Goal: Task Accomplishment & Management: Manage account settings

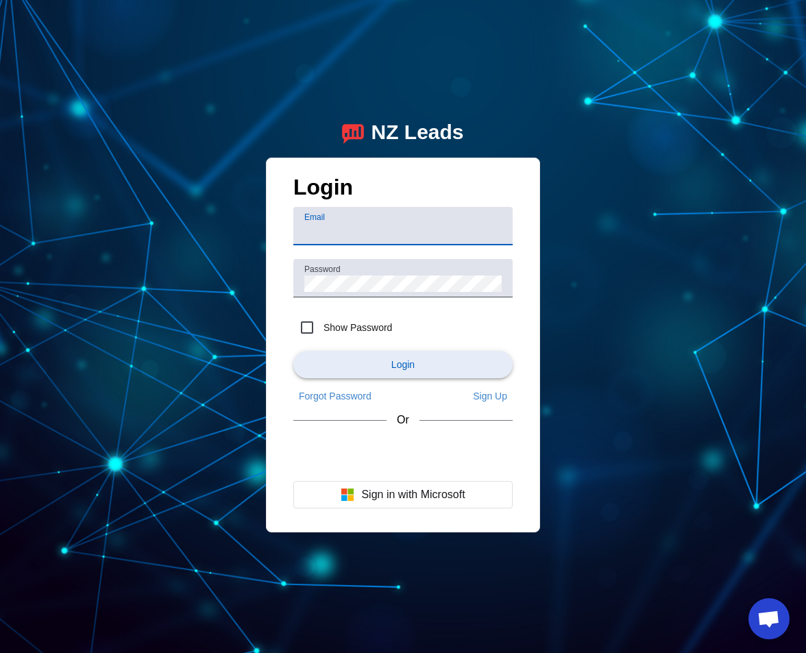
type input "[EMAIL_ADDRESS][DOMAIN_NAME]"
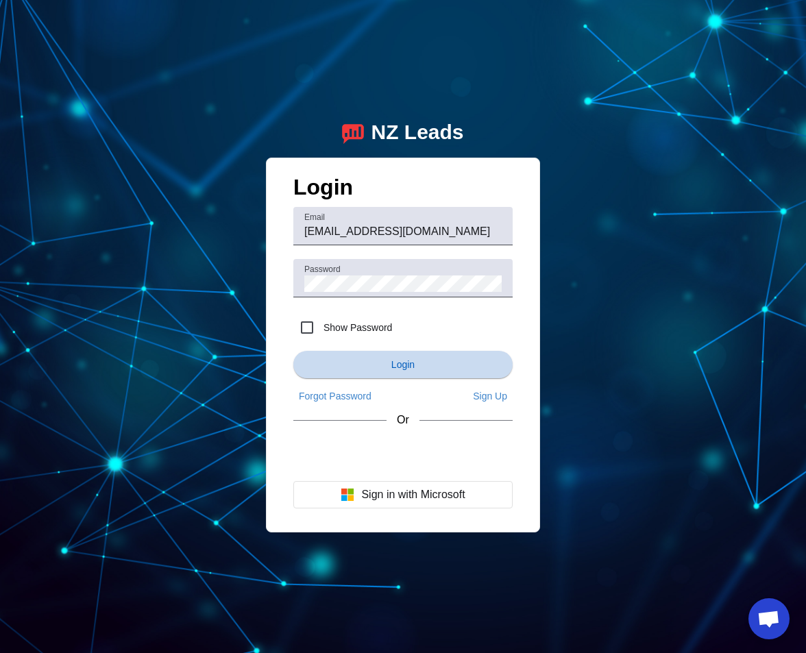
click at [393, 363] on span "Login" at bounding box center [402, 364] width 23 height 11
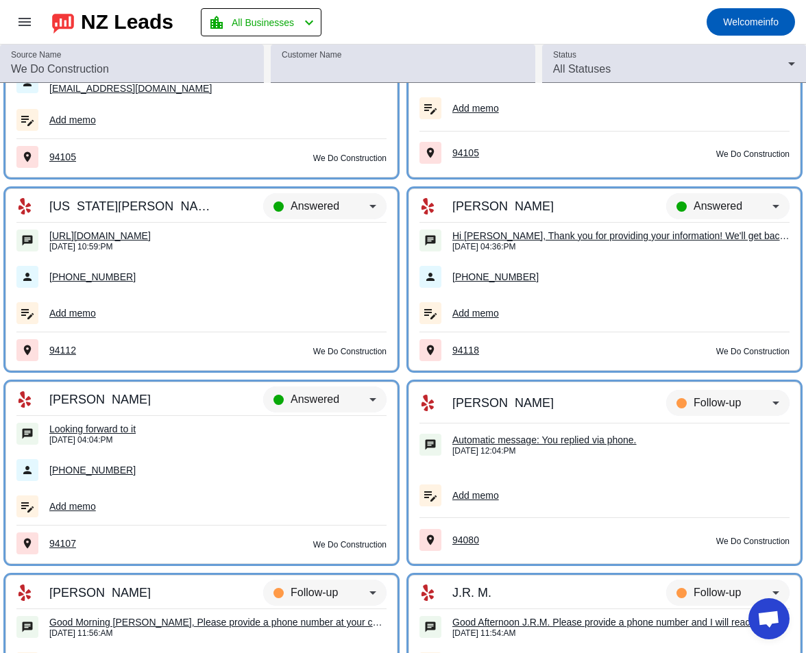
scroll to position [716, 0]
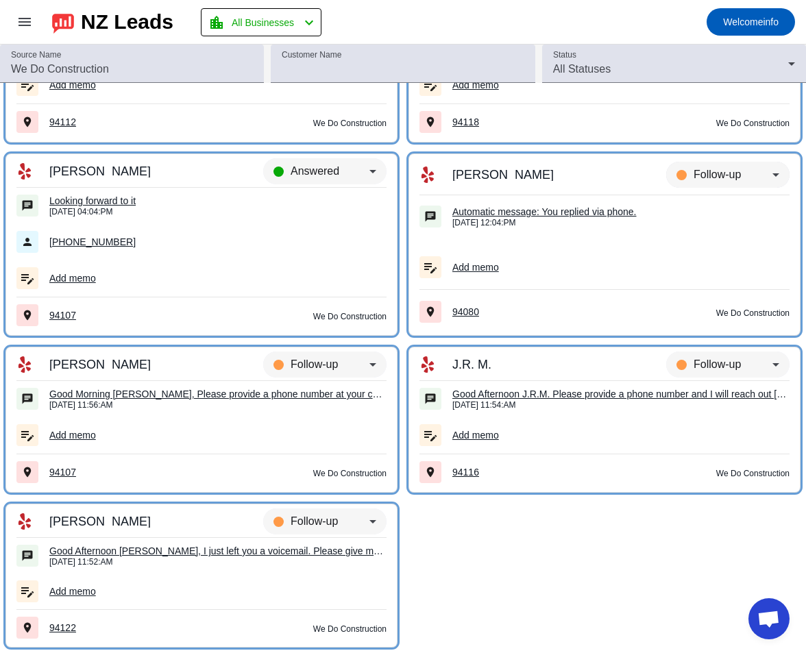
click at [779, 175] on icon at bounding box center [776, 175] width 16 height 16
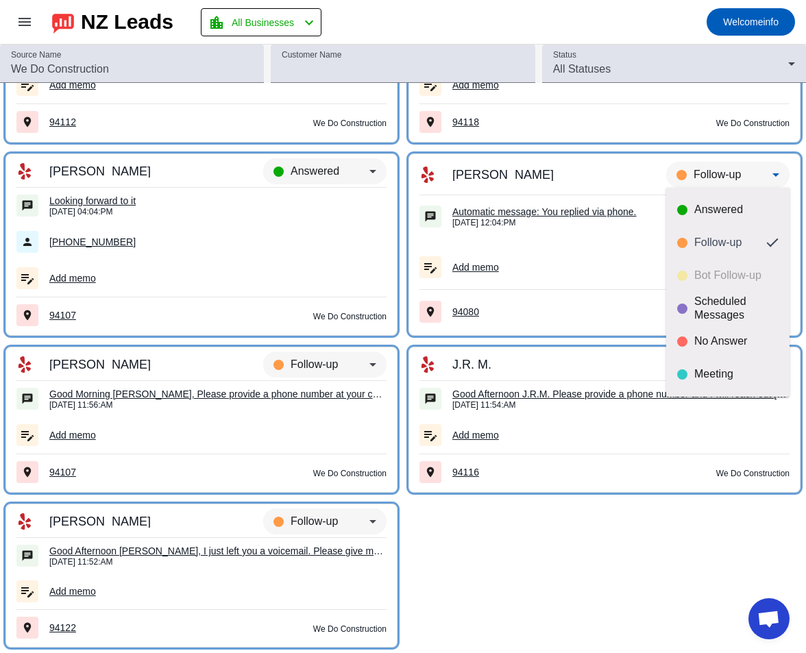
click at [520, 545] on div at bounding box center [403, 326] width 806 height 653
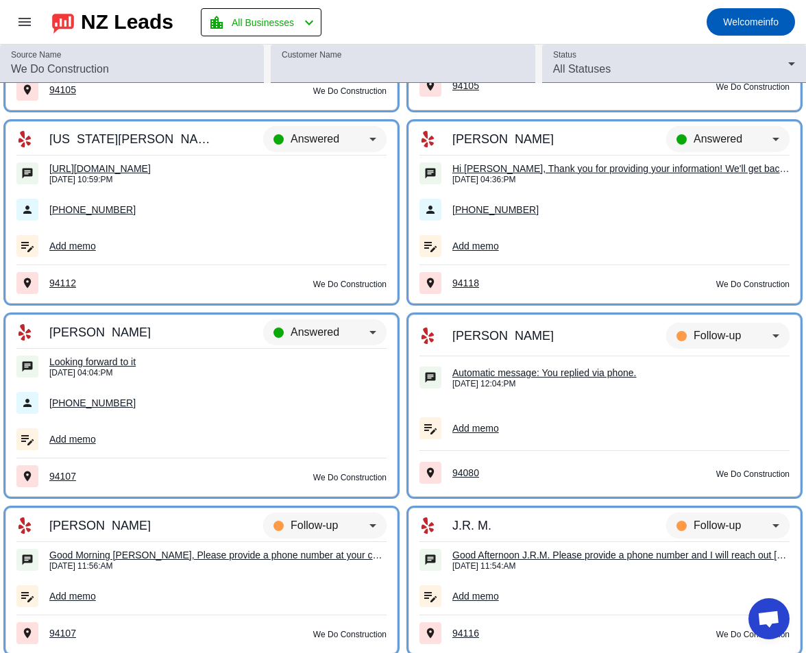
scroll to position [0, 0]
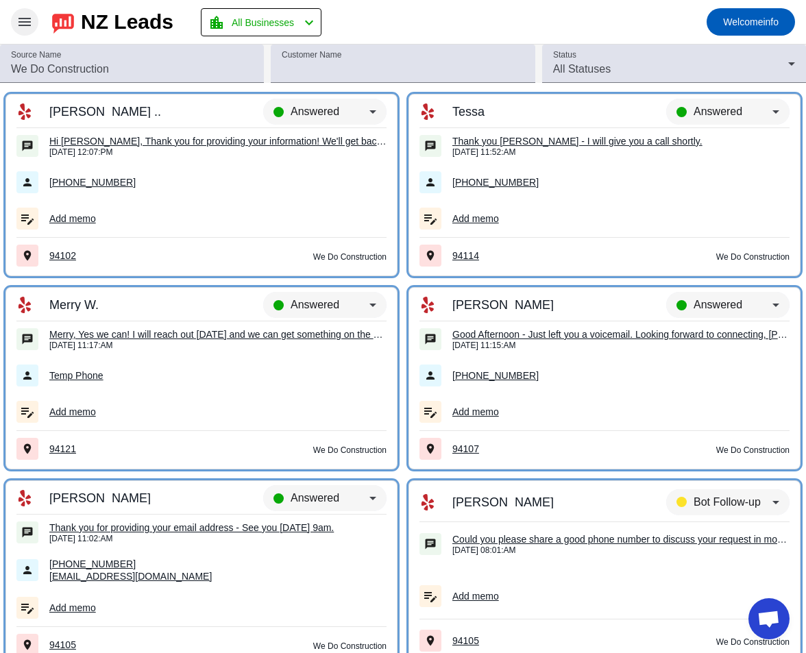
click at [26, 16] on mat-icon "menu" at bounding box center [24, 22] width 16 height 16
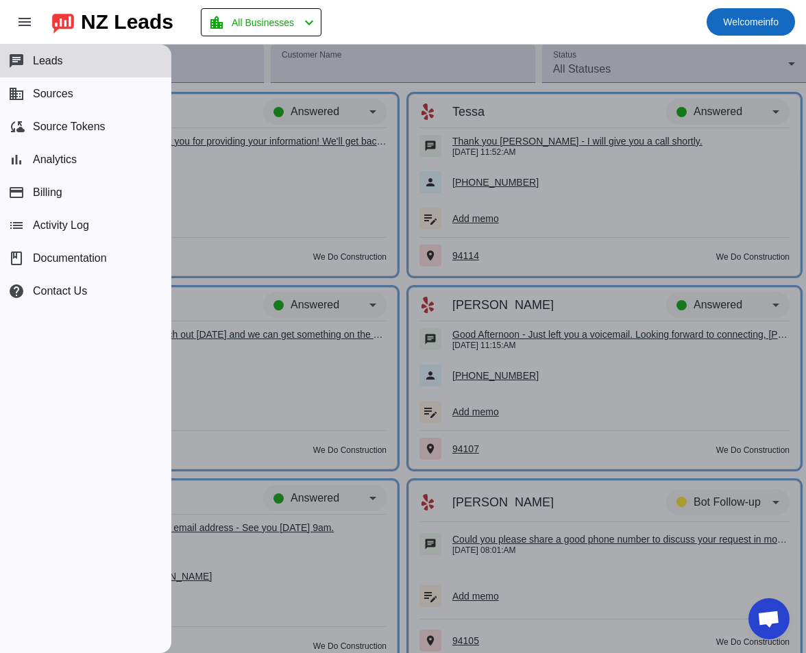
click at [758, 22] on span "Welcome" at bounding box center [743, 21] width 40 height 11
click at [141, 28] on div at bounding box center [403, 326] width 806 height 653
click at [140, 27] on div "NZ Leads" at bounding box center [127, 21] width 93 height 19
click at [265, 10] on button "location_city All Businesses chevron_left" at bounding box center [261, 22] width 121 height 28
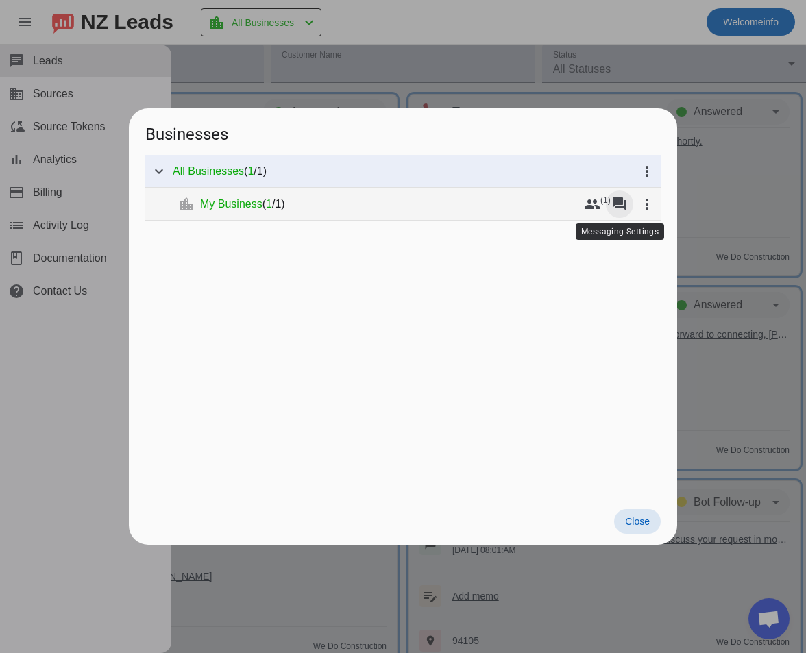
click at [623, 210] on mat-icon "forum" at bounding box center [620, 204] width 16 height 16
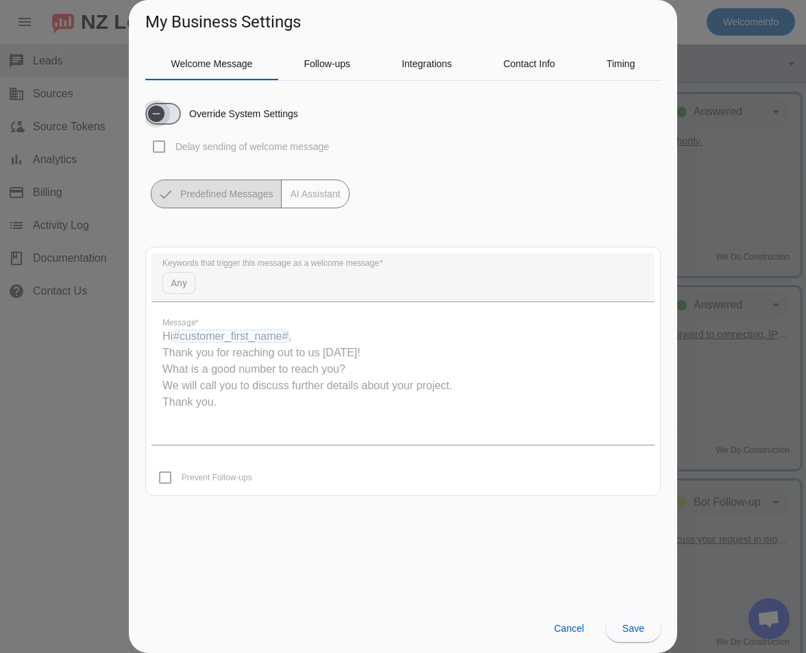
click at [163, 114] on span "button" at bounding box center [156, 114] width 16 height 16
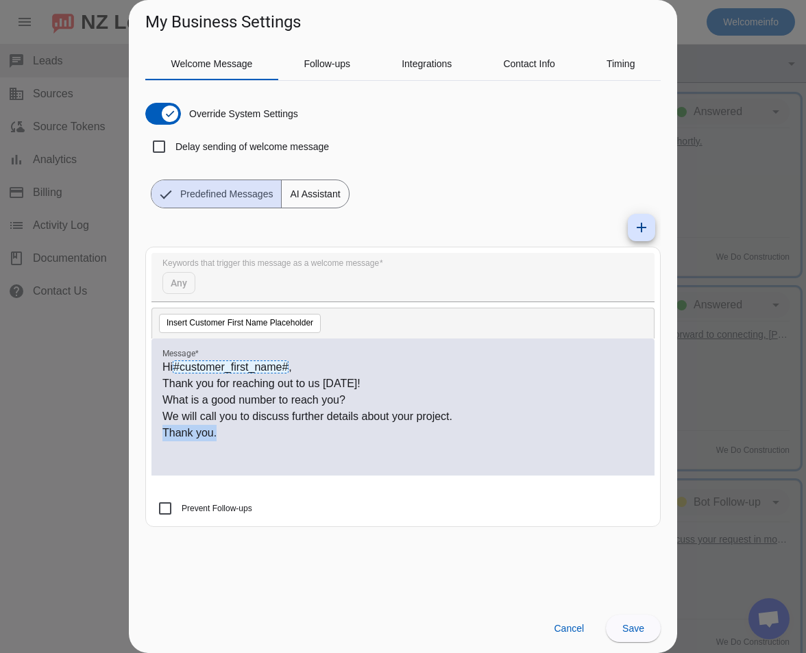
drag, startPoint x: 231, startPoint y: 441, endPoint x: 162, endPoint y: 434, distance: 69.6
click at [162, 434] on p "Thank you." at bounding box center [402, 433] width 481 height 16
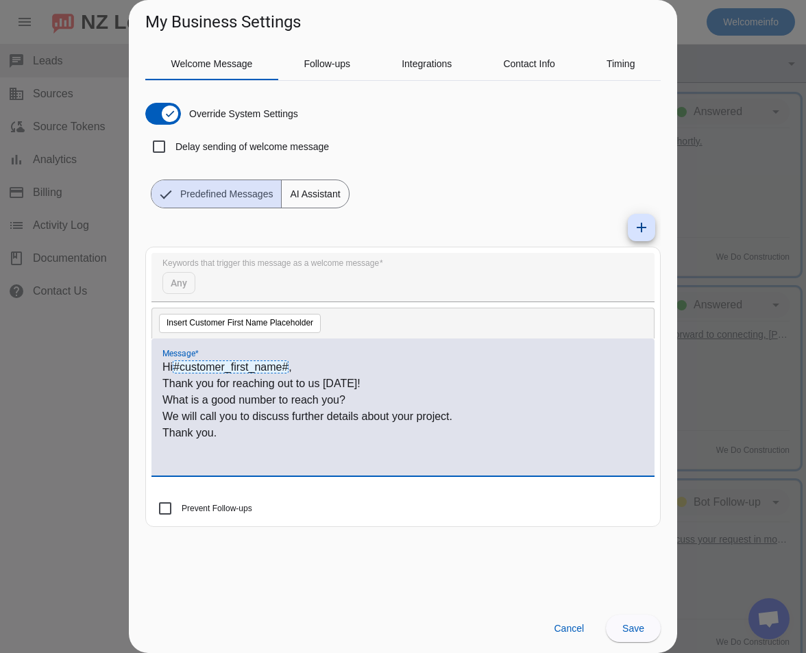
click at [230, 435] on p "Thank you." at bounding box center [402, 433] width 481 height 16
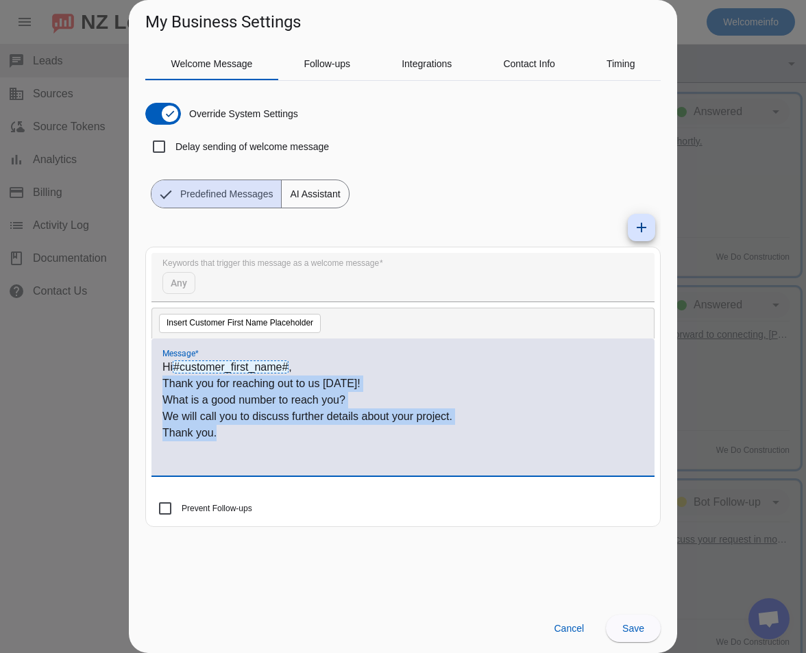
drag, startPoint x: 238, startPoint y: 436, endPoint x: 151, endPoint y: 386, distance: 100.4
click at [152, 386] on div "Hi #customer_first_name# , Thank you for reaching out to us [DATE]! What is a g…" at bounding box center [403, 407] width 503 height 137
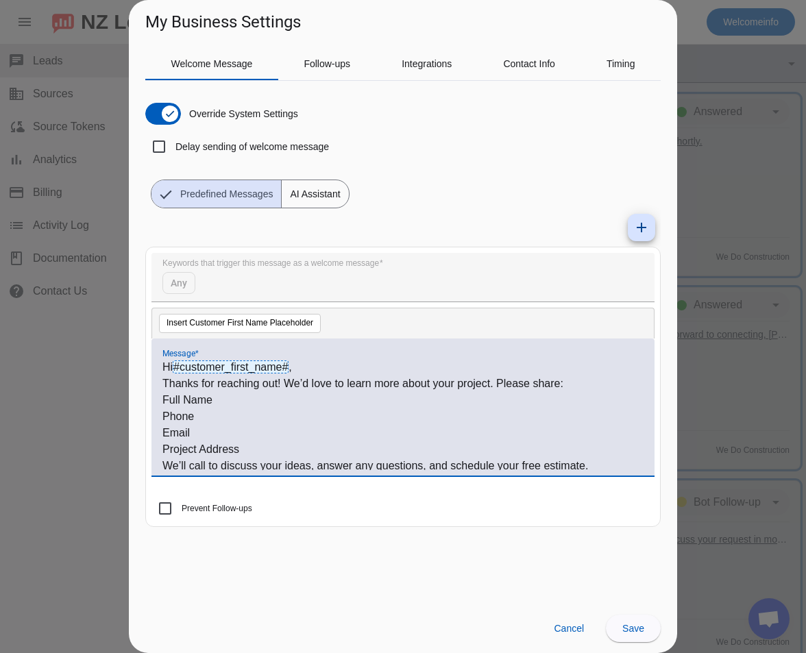
click at [313, 370] on p "Hi #customer_first_name# ," at bounding box center [402, 367] width 481 height 16
click at [162, 399] on p "Full Name" at bounding box center [402, 400] width 481 height 16
click at [160, 417] on div "Hi #customer_first_name# , Thanks for reaching out! We’d love to learn more abo…" at bounding box center [403, 407] width 503 height 137
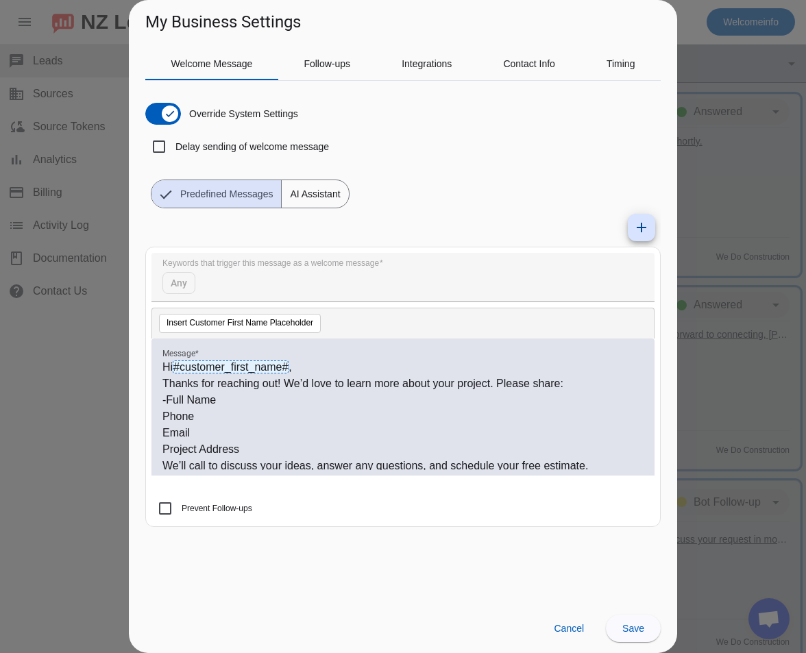
click at [163, 417] on p "Phone" at bounding box center [402, 417] width 481 height 16
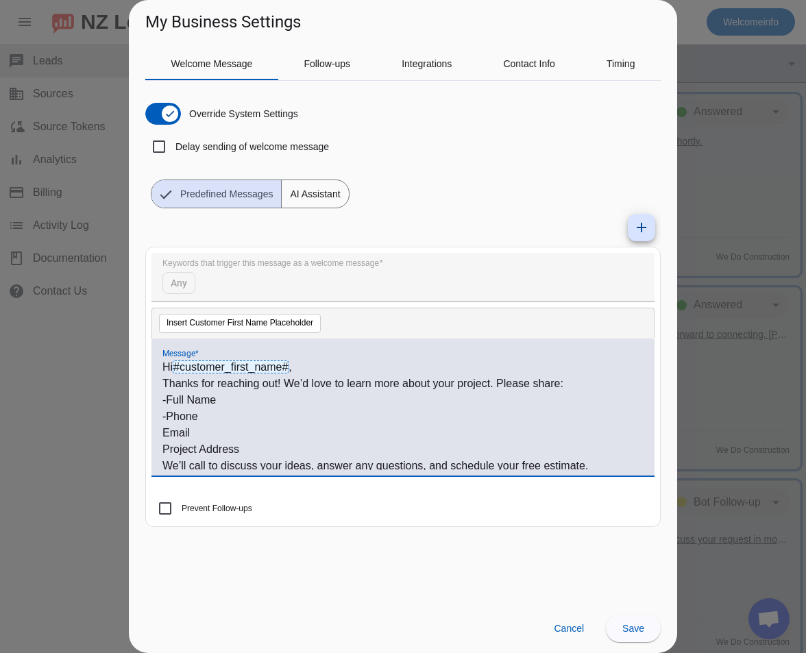
click at [162, 435] on p "Email" at bounding box center [402, 433] width 481 height 16
click at [162, 450] on p "Project Address" at bounding box center [402, 450] width 481 height 16
click at [256, 444] on p "-Project Address" at bounding box center [402, 450] width 481 height 16
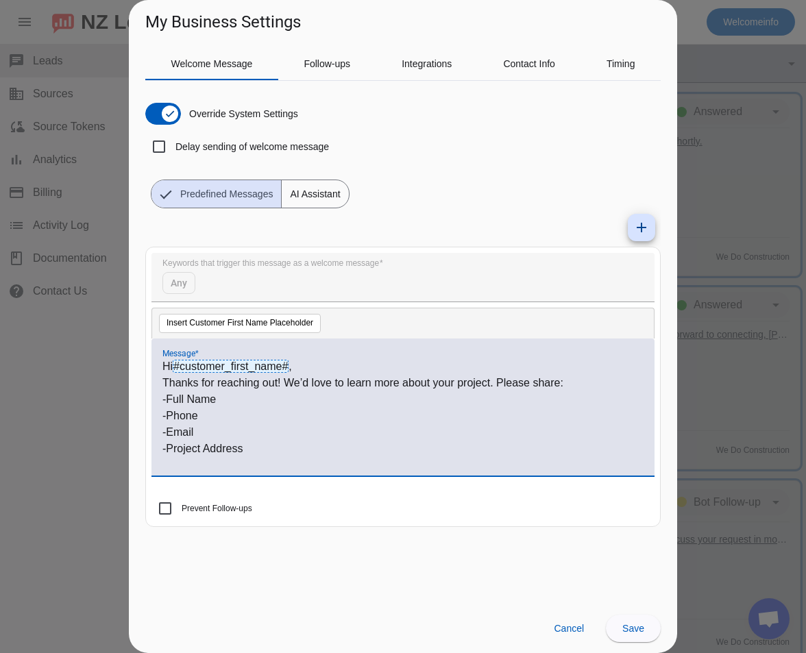
click at [500, 384] on p "Thanks for reaching out! We’d love to learn more about your project. Please sha…" at bounding box center [402, 383] width 481 height 16
click at [515, 389] on p "Thanks for reaching out! We’d love to learn more about your project." at bounding box center [402, 383] width 481 height 16
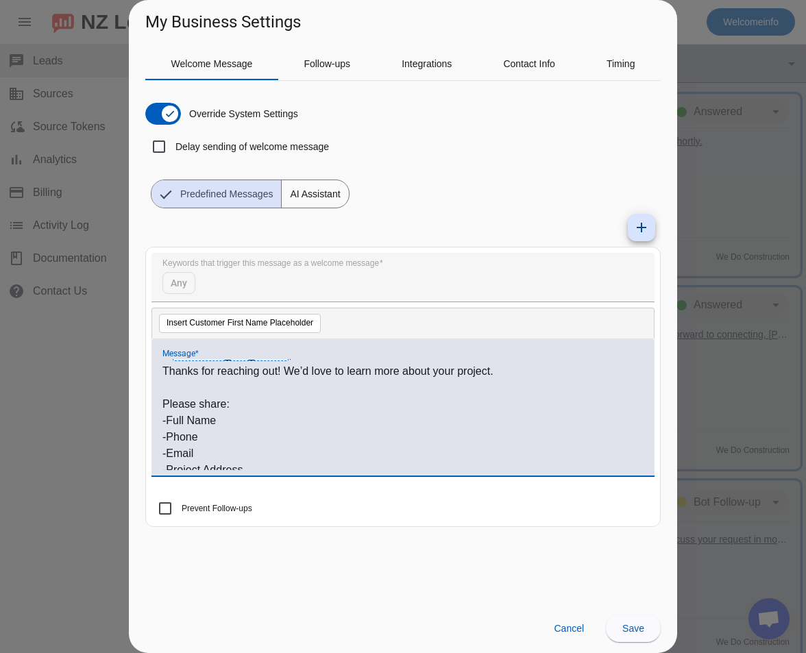
scroll to position [0, 0]
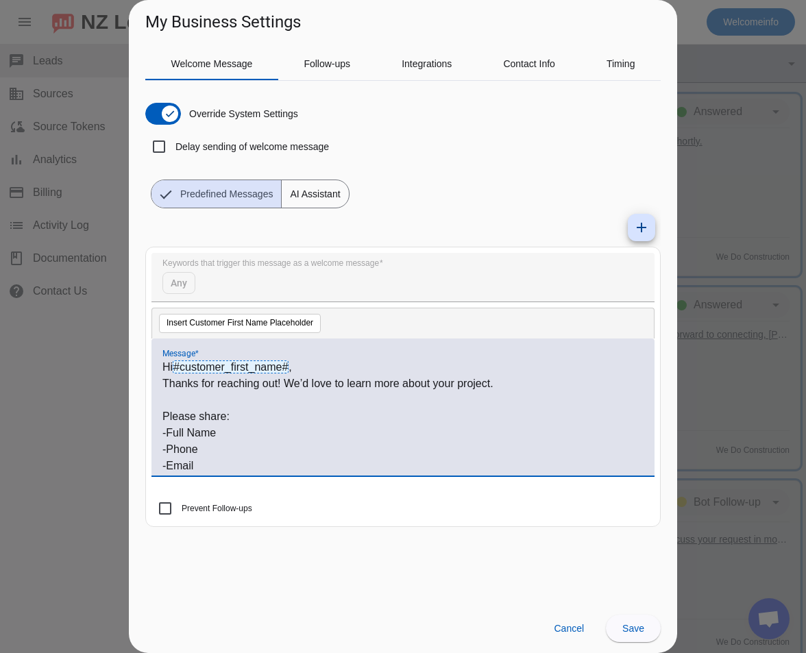
click at [285, 388] on p "Thanks for reaching out! We’d love to learn more about your project." at bounding box center [402, 384] width 481 height 16
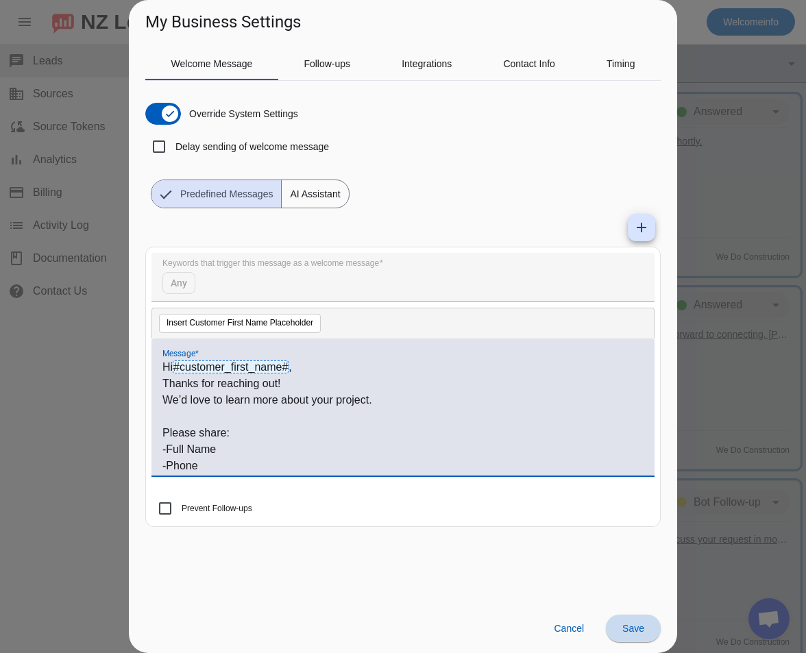
click at [651, 634] on span at bounding box center [633, 628] width 55 height 33
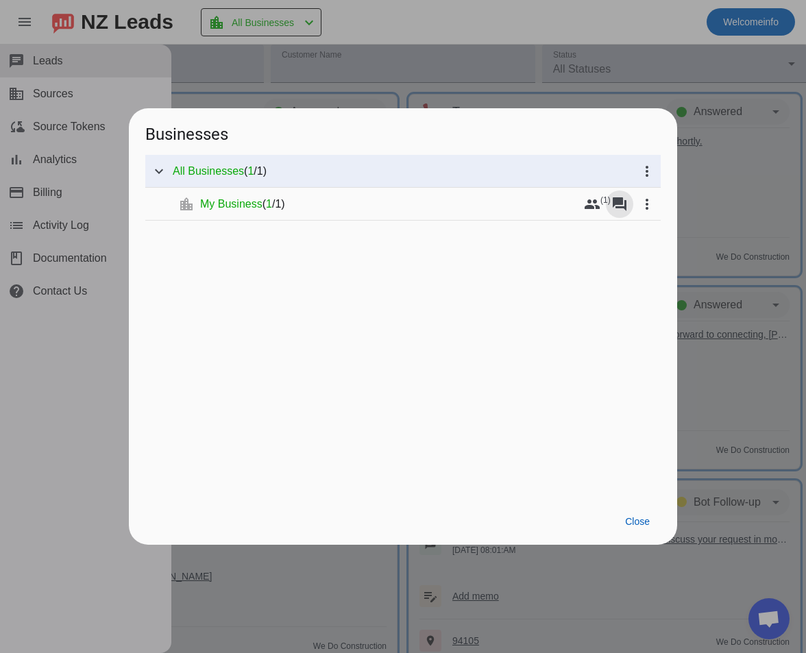
click at [611, 222] on div "expand_more All Businesses ( 1 / 1 ) more_vert expand_more location_city My Bus…" at bounding box center [403, 326] width 516 height 343
click at [614, 213] on span at bounding box center [619, 204] width 33 height 33
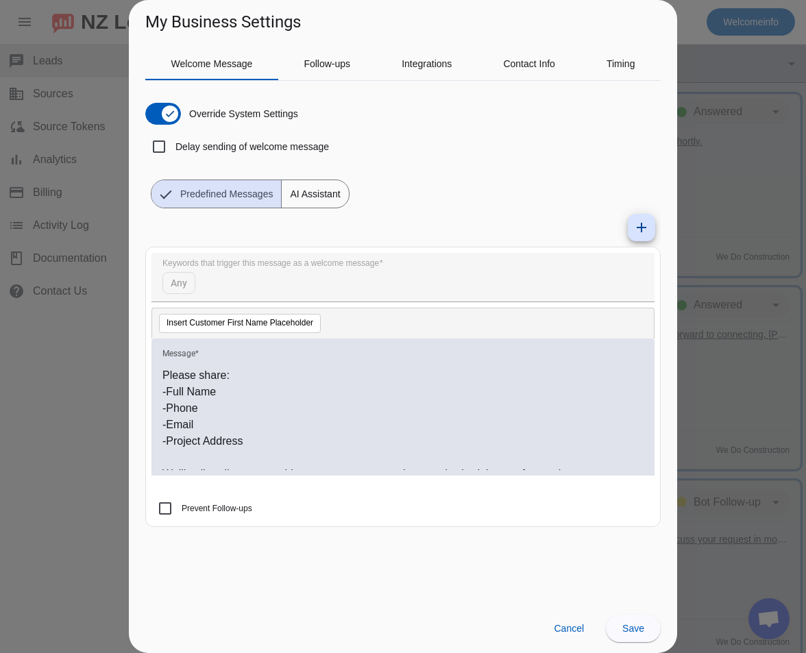
scroll to position [76, 0]
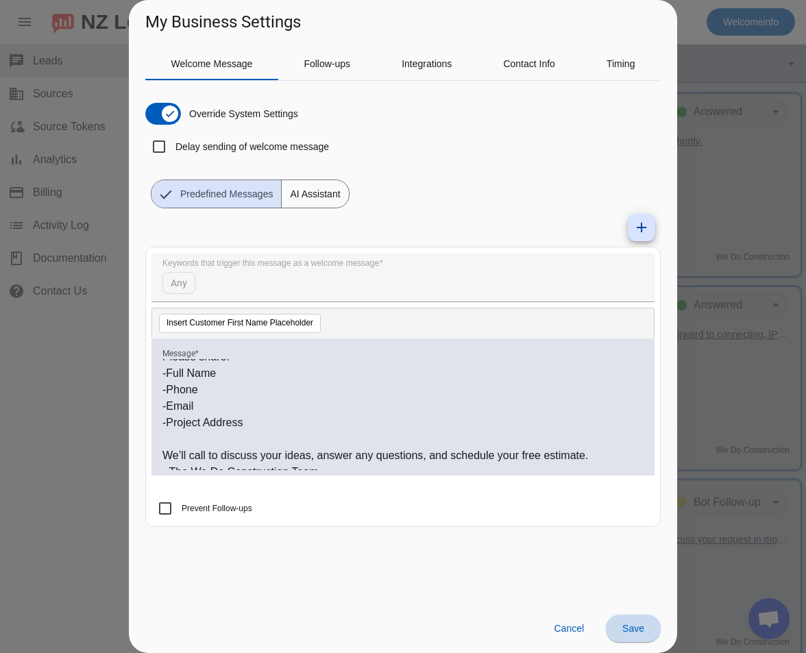
click at [626, 620] on span at bounding box center [633, 628] width 55 height 33
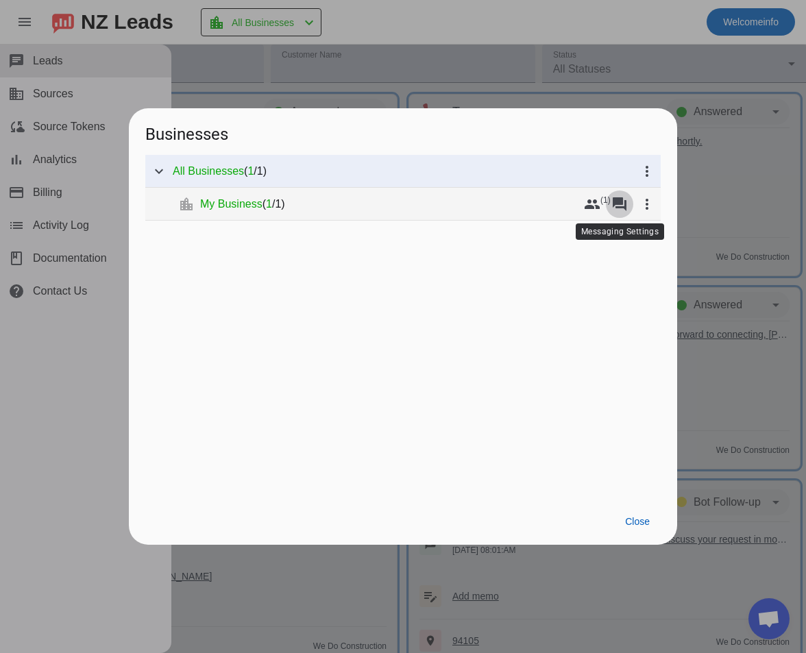
click at [625, 198] on mat-icon "forum" at bounding box center [620, 204] width 16 height 16
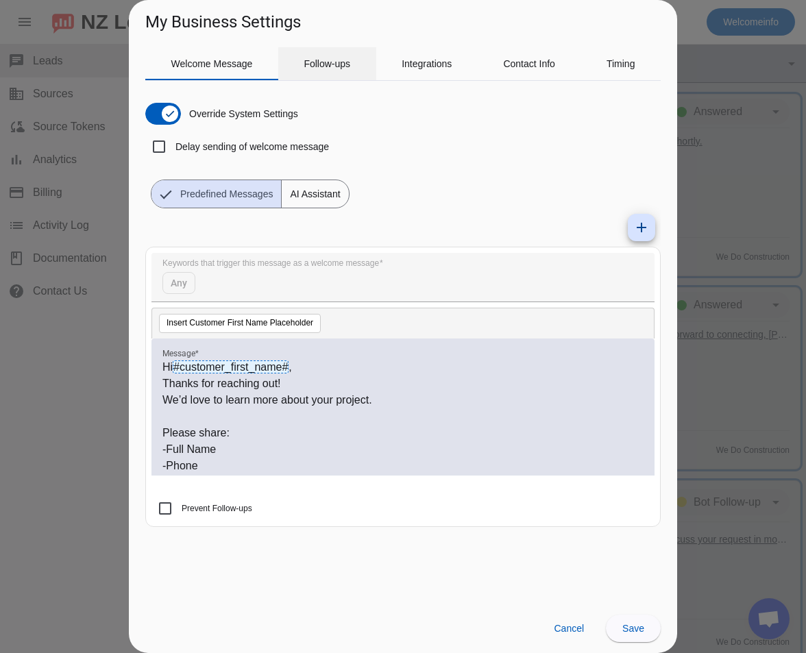
click at [330, 69] on span "Follow-ups" at bounding box center [327, 63] width 47 height 33
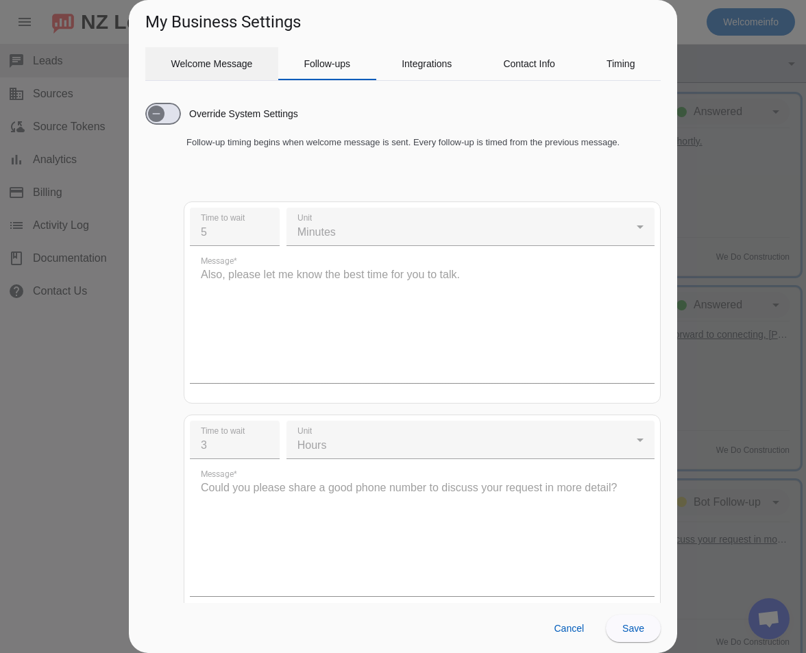
click at [218, 63] on span "Welcome Message" at bounding box center [212, 64] width 82 height 10
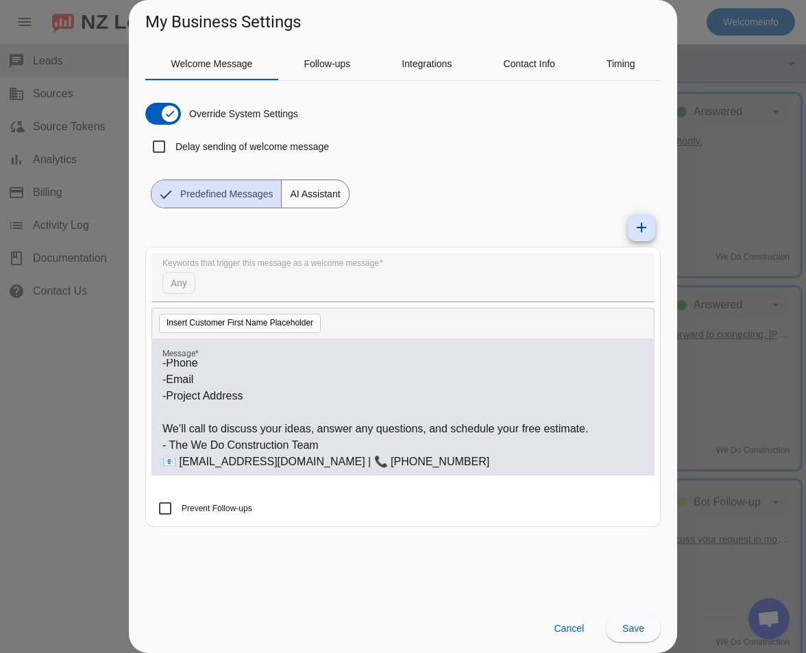
scroll to position [0, 0]
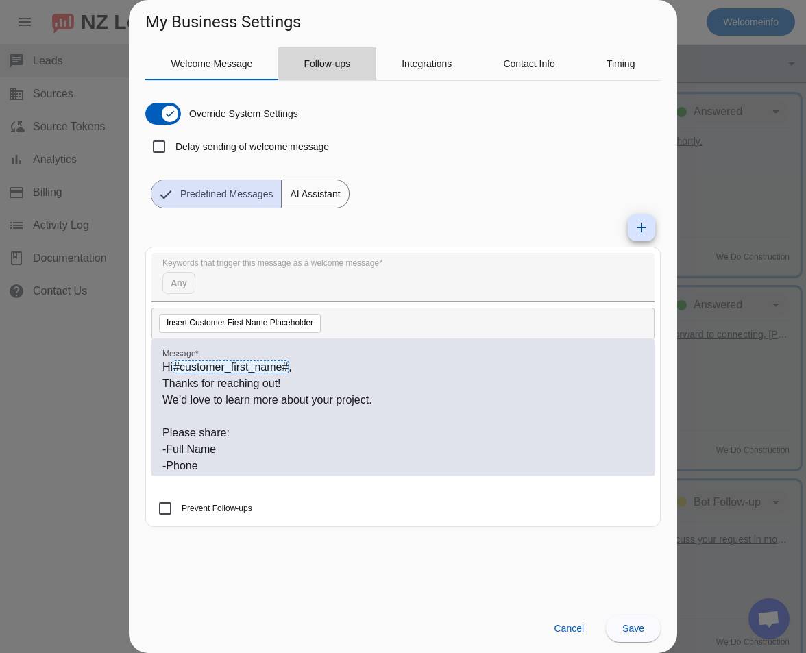
click at [317, 66] on span "Follow-ups" at bounding box center [327, 64] width 47 height 10
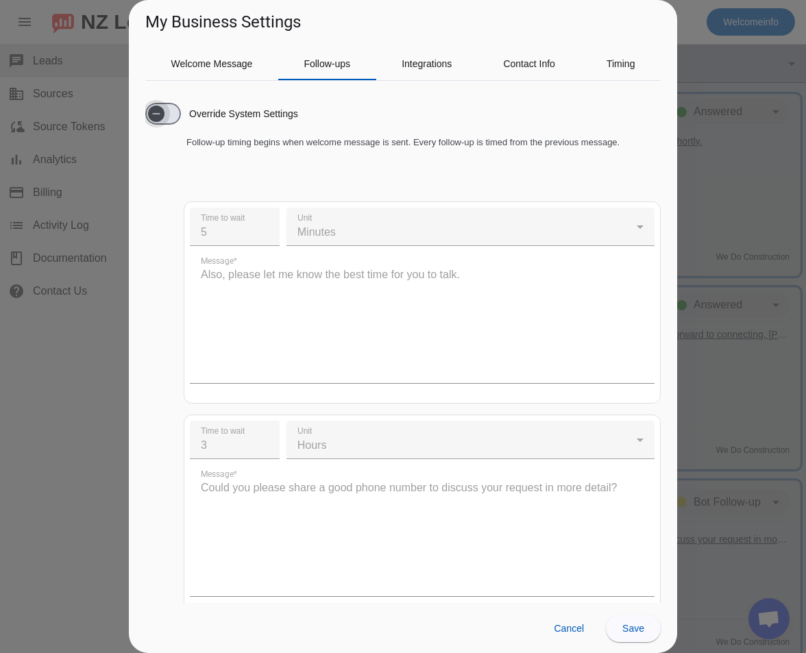
click at [169, 114] on span "button" at bounding box center [156, 113] width 27 height 27
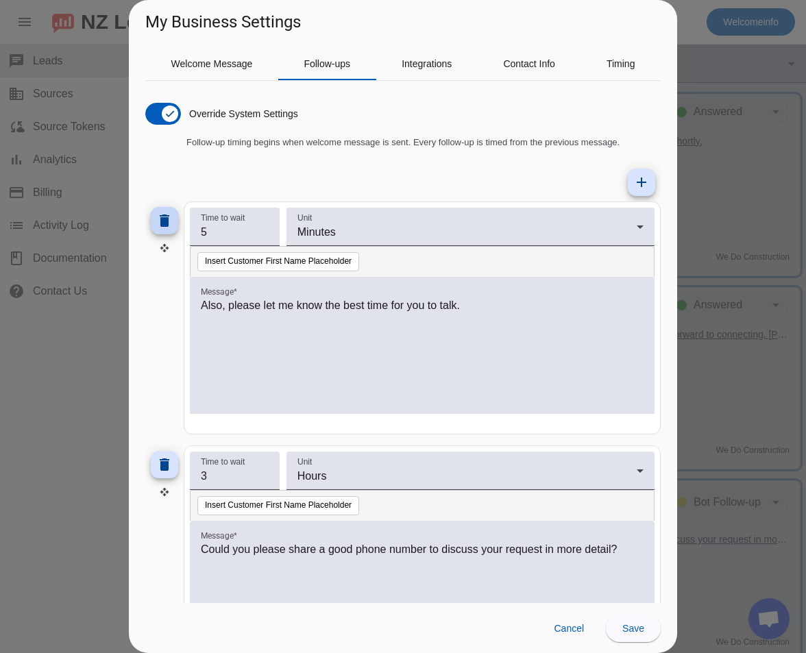
click at [171, 224] on mat-icon "delete" at bounding box center [164, 221] width 16 height 16
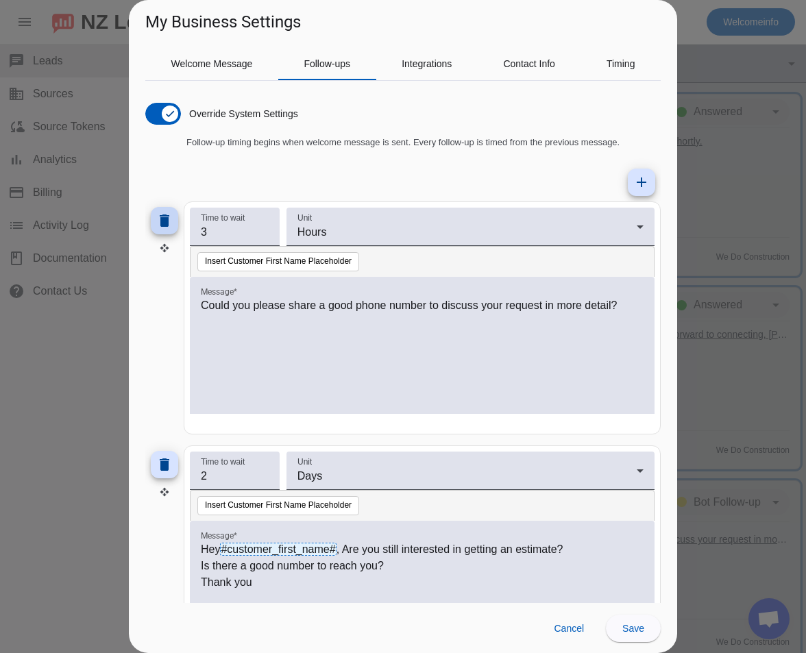
click at [168, 228] on mat-icon "delete" at bounding box center [164, 221] width 16 height 16
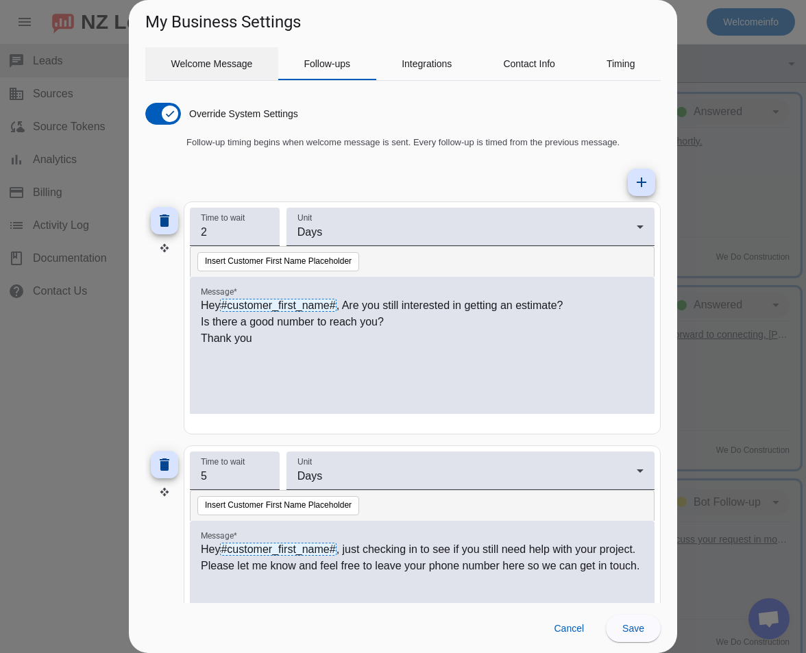
click at [216, 68] on span "Welcome Message" at bounding box center [212, 64] width 82 height 10
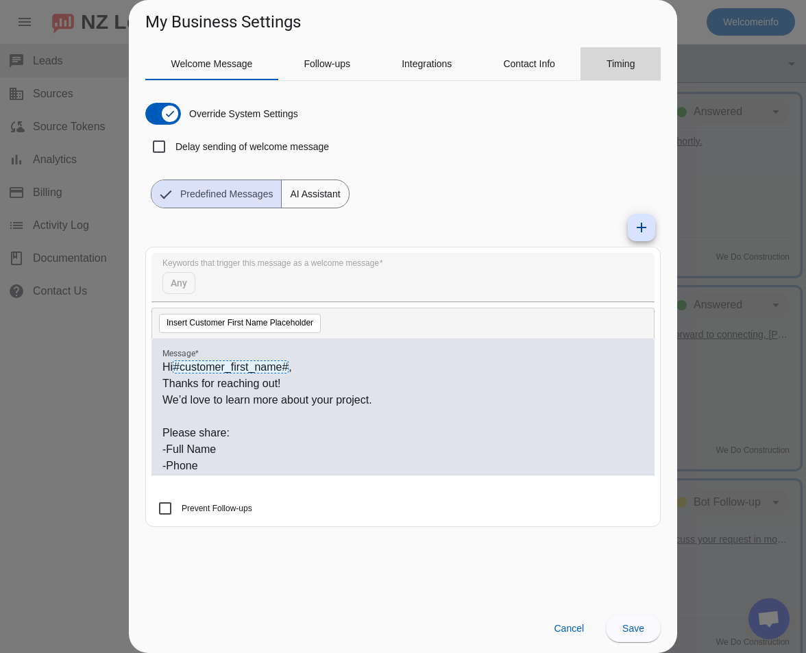
click at [623, 72] on span "Timing" at bounding box center [621, 63] width 29 height 33
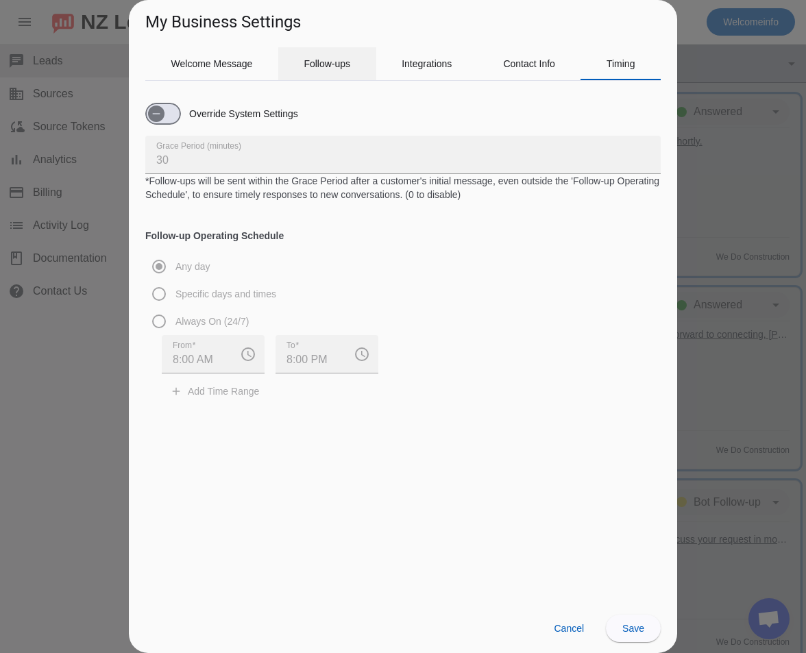
click at [330, 60] on span "Follow-ups" at bounding box center [327, 64] width 47 height 10
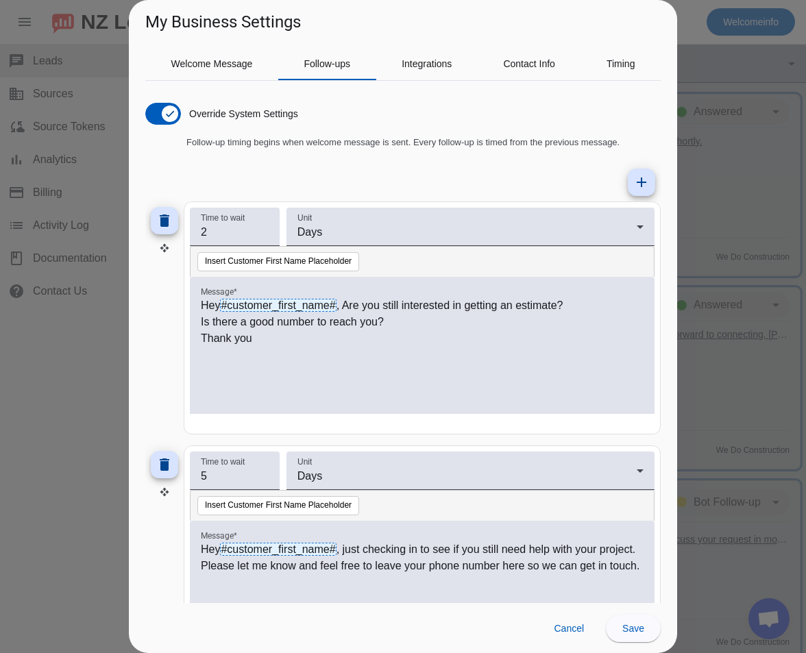
scroll to position [88, 0]
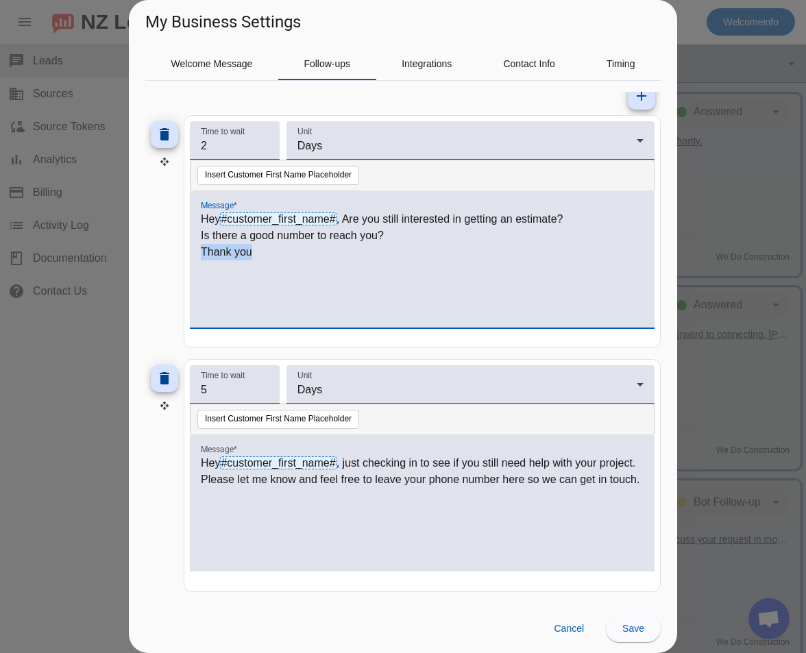
drag, startPoint x: 267, startPoint y: 250, endPoint x: 197, endPoint y: 252, distance: 69.3
click at [197, 252] on div "Hey #customer_first_name# , Are you still interested in getting an estimate? Is…" at bounding box center [422, 259] width 465 height 137
click at [407, 232] on p "Is there a good number to reach you?" at bounding box center [422, 236] width 443 height 16
click at [399, 268] on p "- Izzy & The We Do Construction Team" at bounding box center [422, 269] width 443 height 16
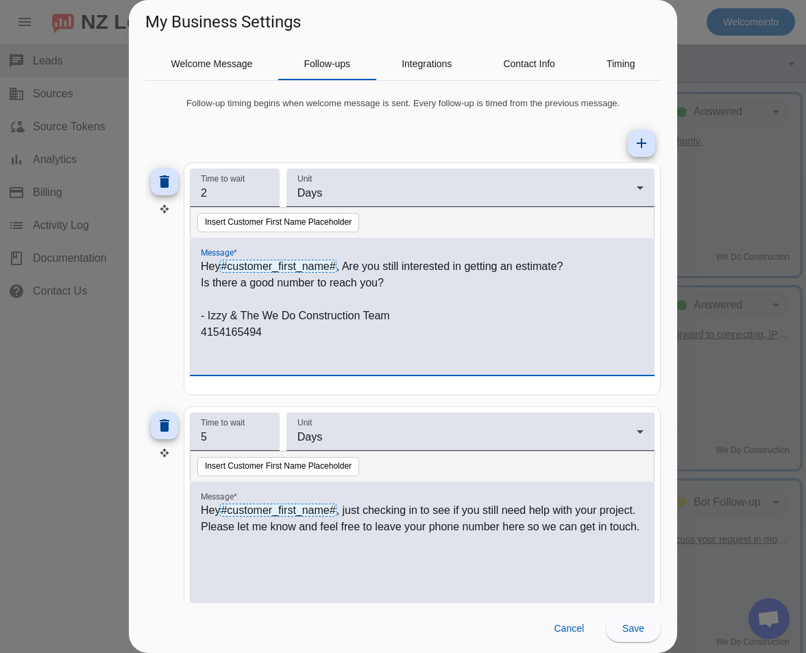
scroll to position [0, 0]
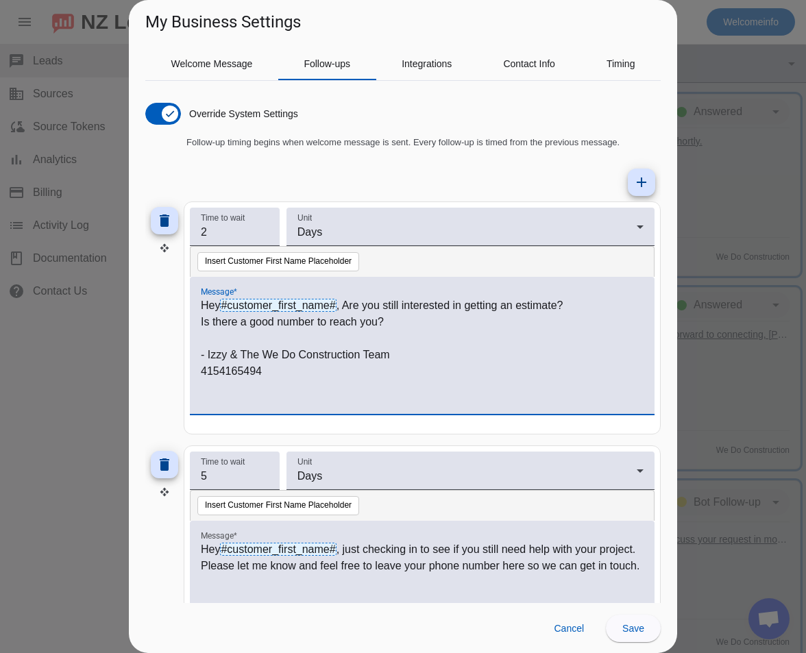
click at [202, 374] on p "4154165494" at bounding box center [422, 371] width 443 height 16
click at [244, 372] on p "[PHONE_NUMBER]" at bounding box center [422, 371] width 443 height 16
click at [228, 372] on p "[PHONE_NUMBER]" at bounding box center [422, 371] width 443 height 16
click at [304, 372] on p "[PHONE_NUMBER]" at bounding box center [422, 371] width 443 height 16
drag, startPoint x: 580, startPoint y: 302, endPoint x: 466, endPoint y: 299, distance: 114.5
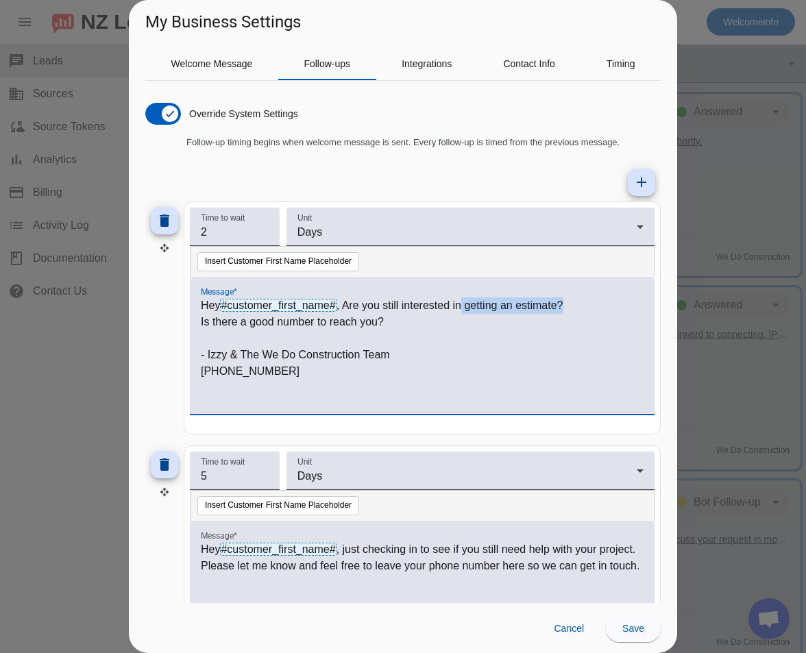
click at [466, 299] on p "Hey #customer_first_name# , Are you still interested in getting an estimate?" at bounding box center [422, 306] width 443 height 16
copy p "getting an estimate?"
drag, startPoint x: 389, startPoint y: 322, endPoint x: 199, endPoint y: 327, distance: 190.7
click at [199, 327] on div "Hey #customer_first_name# , Are you still interested in getting an estimate? Is…" at bounding box center [422, 345] width 465 height 137
copy p "Is there a good number to reach you?"
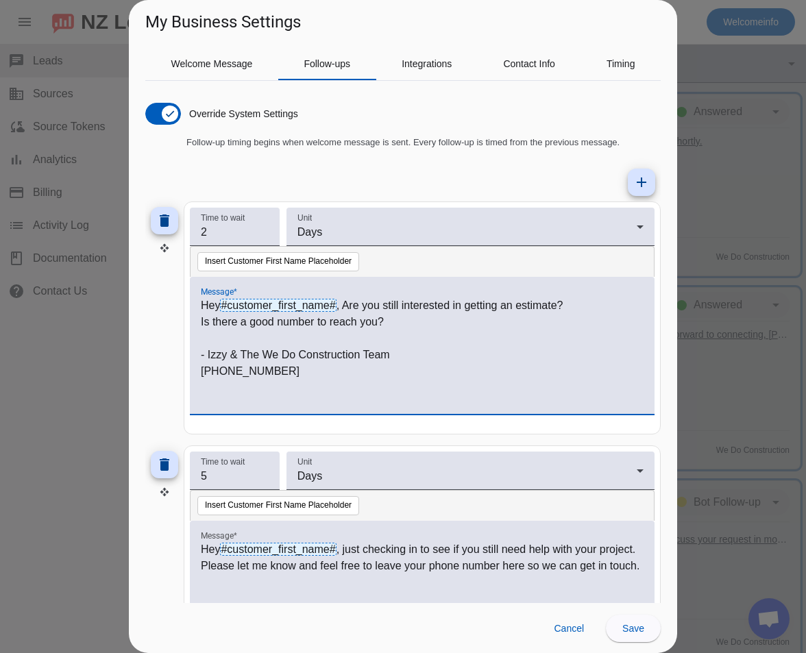
click at [467, 304] on p "Hey #customer_first_name# , Are you still interested in getting an estimate?" at bounding box center [422, 306] width 443 height 16
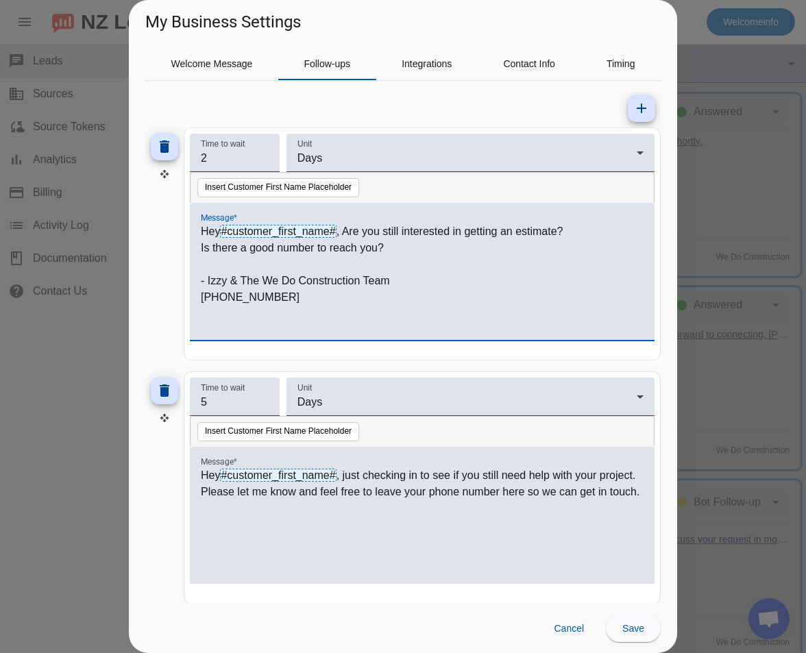
scroll to position [88, 0]
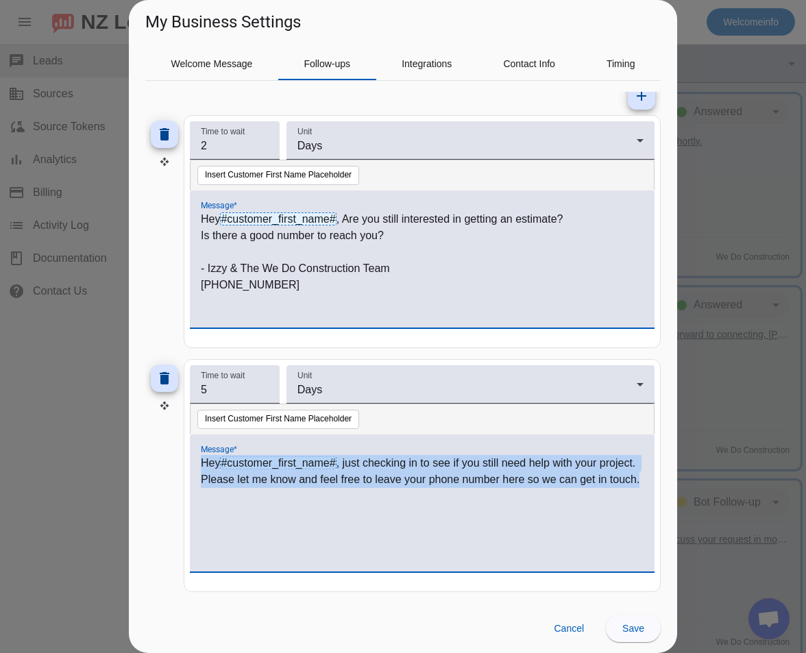
drag, startPoint x: 241, startPoint y: 511, endPoint x: 199, endPoint y: 466, distance: 61.6
click at [199, 466] on div "Hey #customer_first_name# , just checking in to see if you still need help with…" at bounding box center [422, 503] width 465 height 137
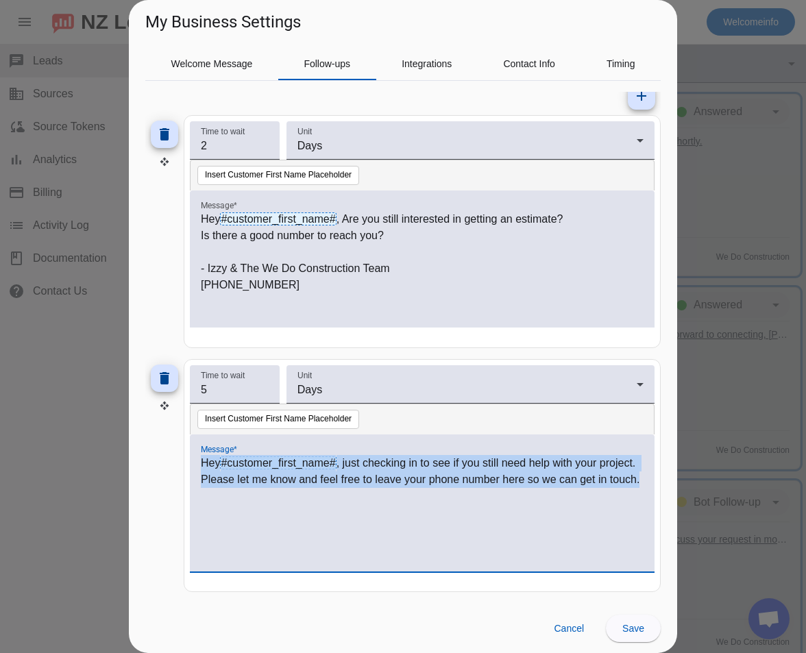
copy p "Hey #customer_first_name# , just checking in to see if you still need help with…"
click at [342, 467] on p "Hey #customer_first_name# , just checking in to see if you still need help with…" at bounding box center [422, 471] width 443 height 33
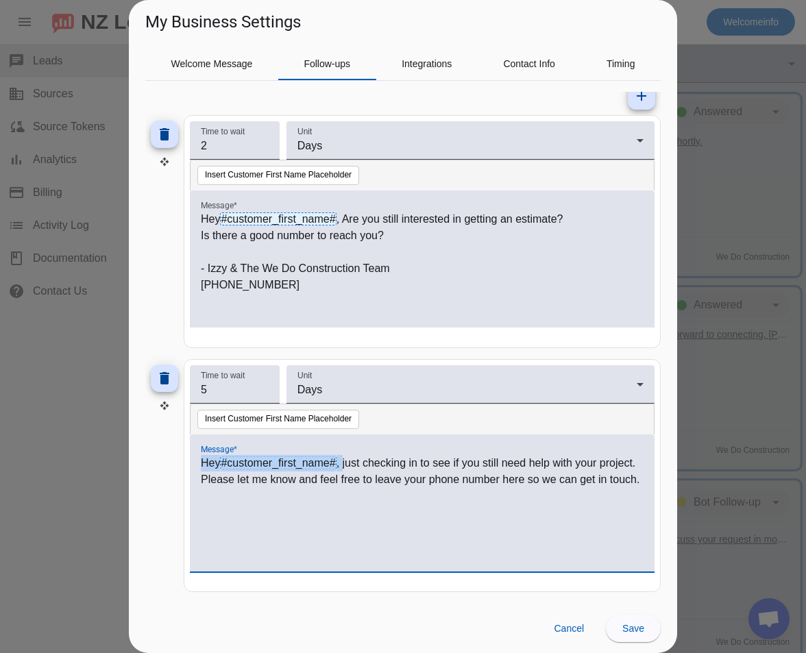
drag, startPoint x: 344, startPoint y: 463, endPoint x: 198, endPoint y: 470, distance: 146.2
click at [198, 470] on div "Hey #customer_first_name# , just checking in to see if you still need help with…" at bounding box center [422, 503] width 465 height 137
copy p "Hey #customer_first_name# ,"
click at [147, 505] on div "delete" at bounding box center [164, 475] width 38 height 233
click at [217, 470] on p "Hey #customer_first_name# , just checking in to see if you still need help with…" at bounding box center [422, 471] width 443 height 33
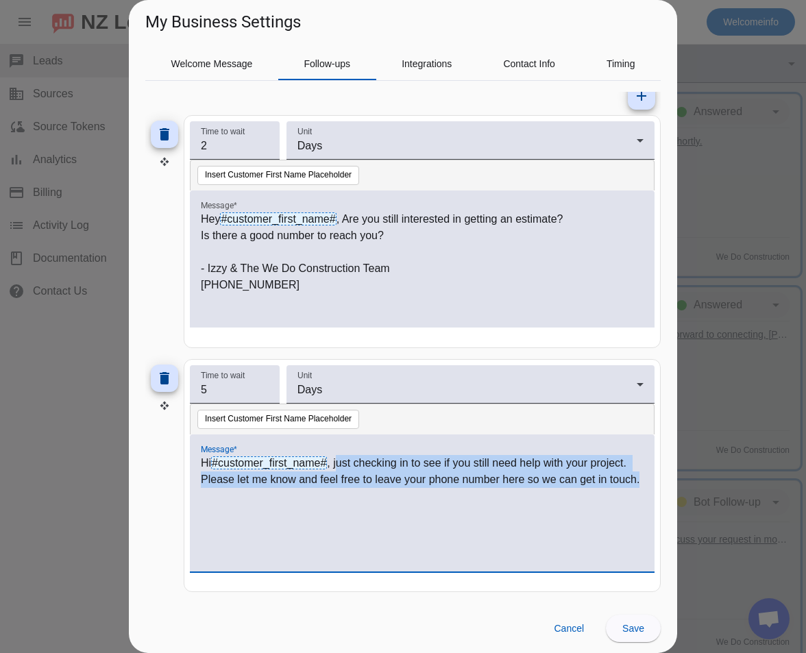
drag, startPoint x: 340, startPoint y: 503, endPoint x: 338, endPoint y: 470, distance: 32.3
click at [338, 470] on div "Hi #customer_first_name# , just checking in to see if you still need help with …" at bounding box center [422, 510] width 443 height 111
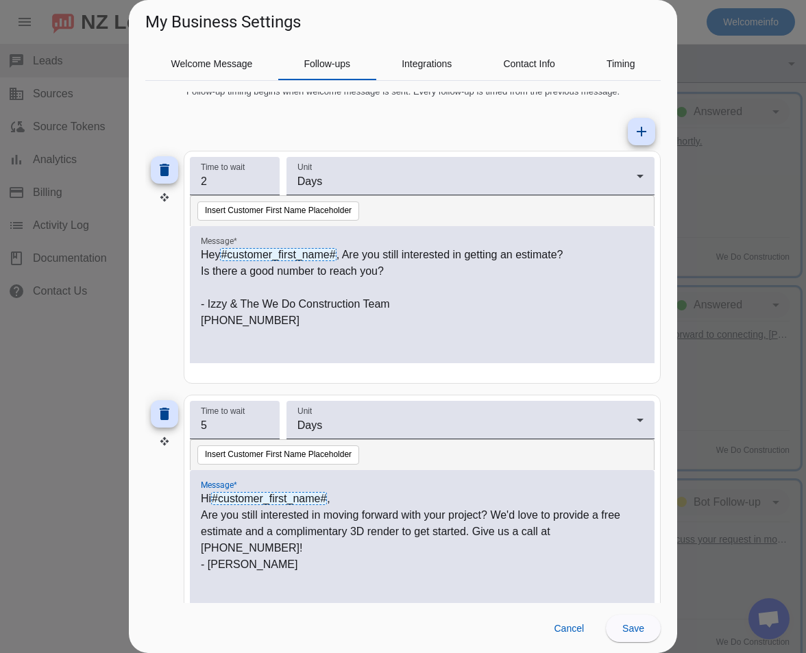
scroll to position [55, 0]
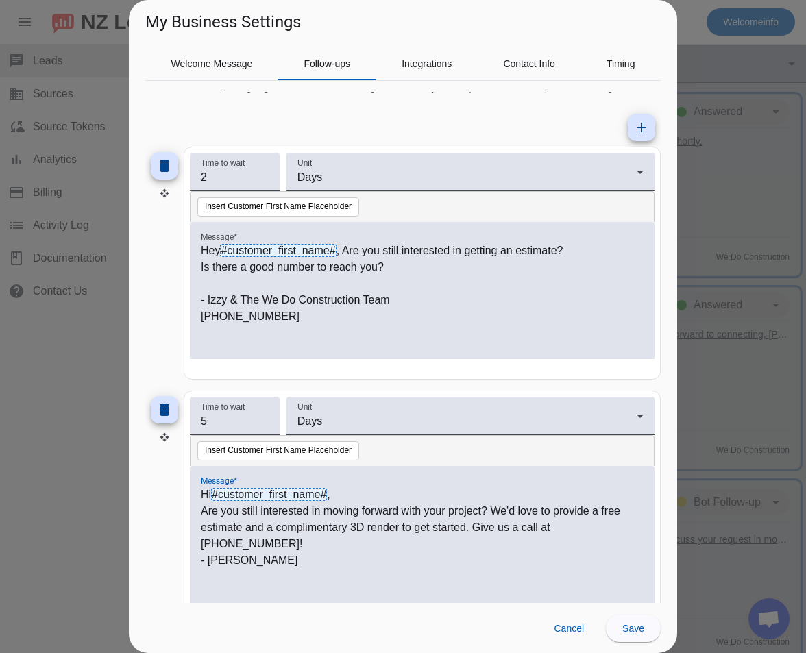
click at [637, 533] on p "Are you still interested in moving forward with your project? We'd love to prov…" at bounding box center [422, 527] width 443 height 49
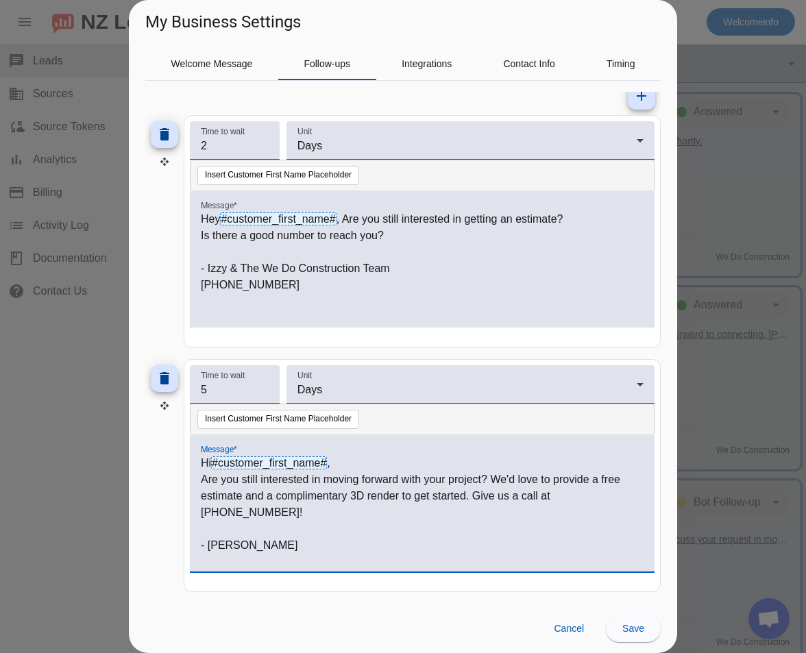
scroll to position [0, 0]
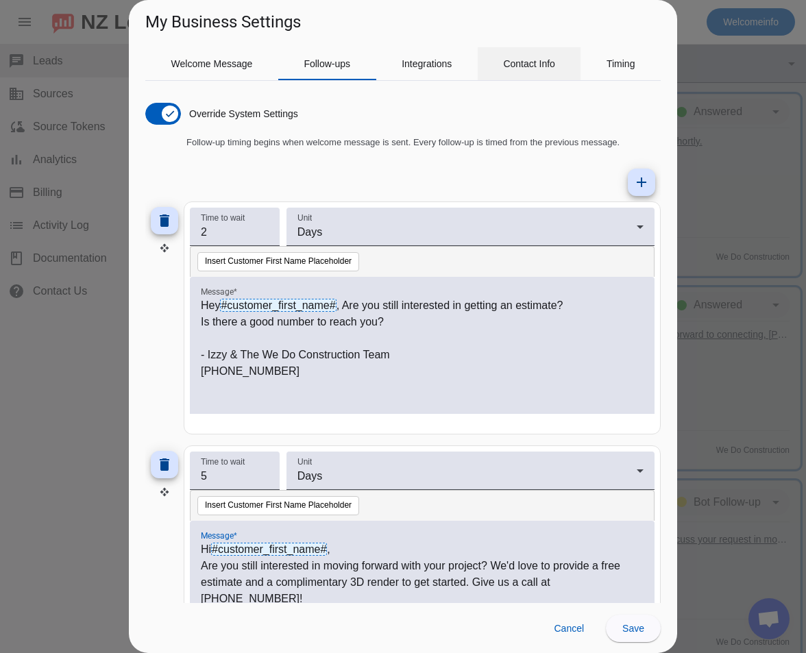
click at [536, 72] on span "Contact Info" at bounding box center [529, 63] width 52 height 33
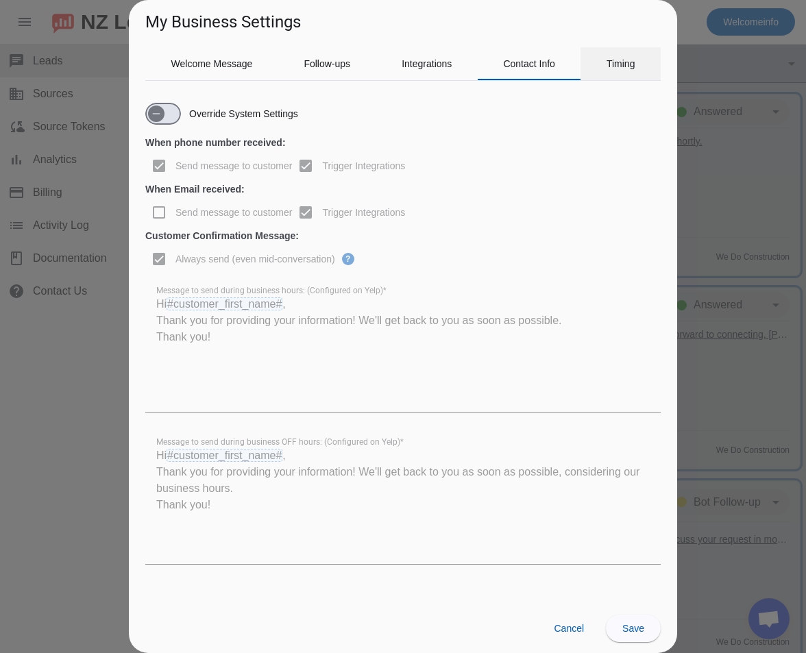
click at [615, 73] on span "Timing" at bounding box center [621, 63] width 29 height 33
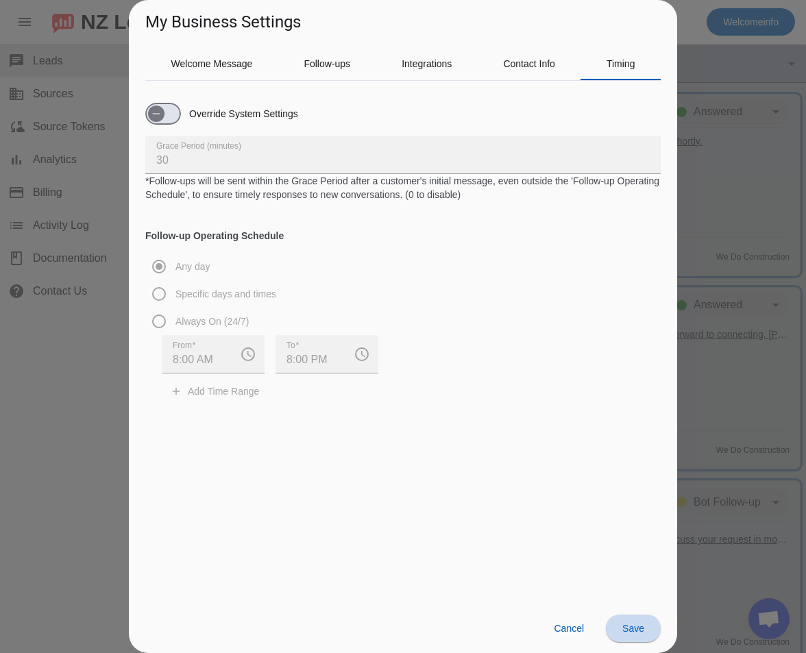
click at [642, 625] on span "Save" at bounding box center [634, 628] width 22 height 11
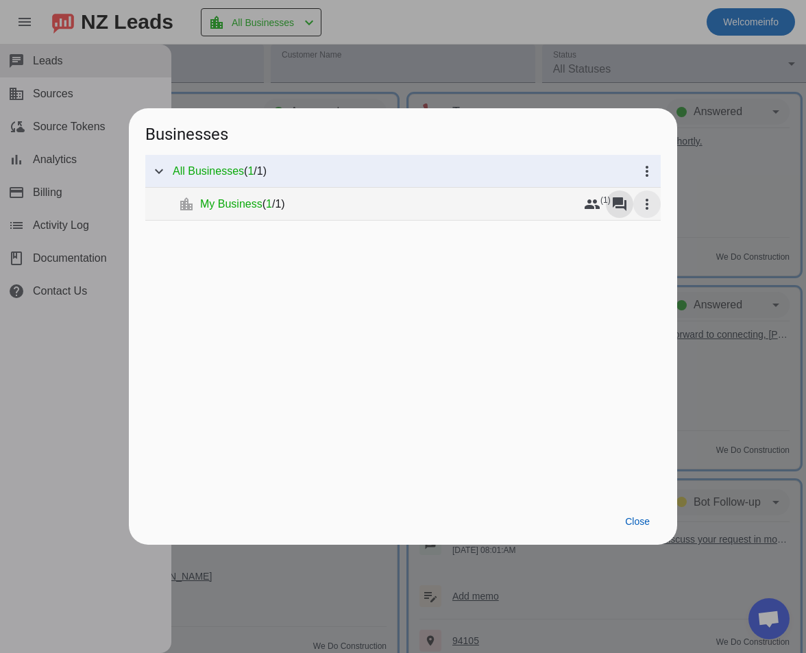
click at [655, 207] on mat-icon "more_vert" at bounding box center [647, 204] width 16 height 16
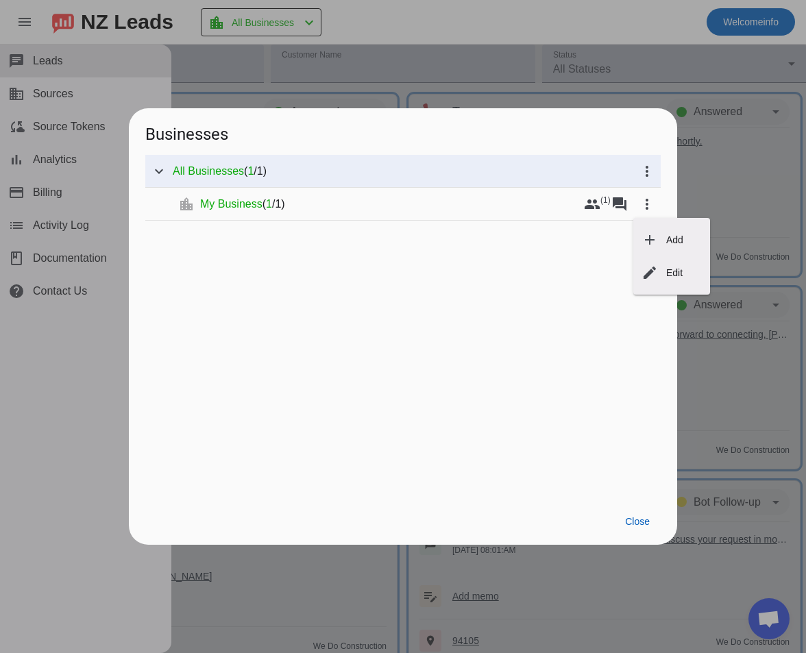
click at [588, 217] on div at bounding box center [403, 326] width 806 height 653
click at [632, 97] on div at bounding box center [403, 326] width 806 height 653
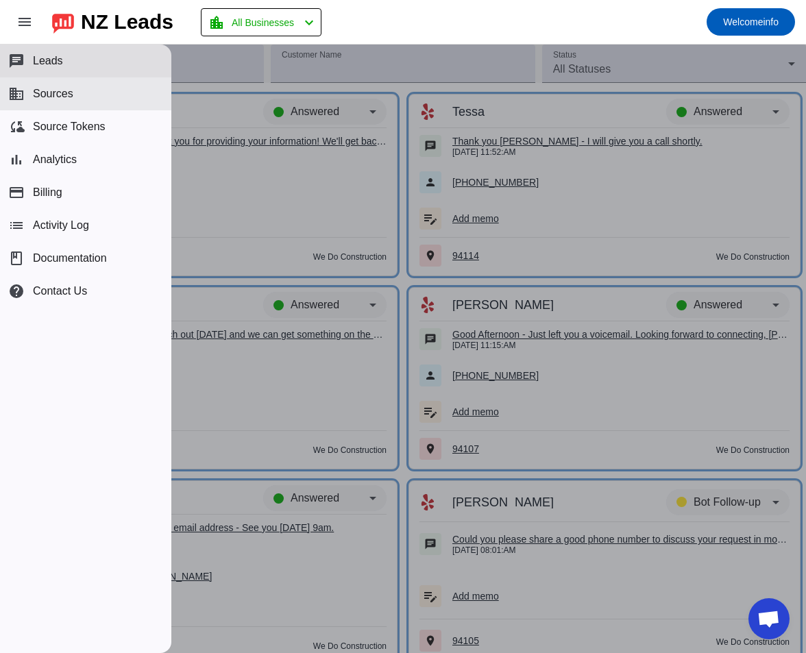
click at [82, 86] on button "business Sources" at bounding box center [85, 93] width 171 height 33
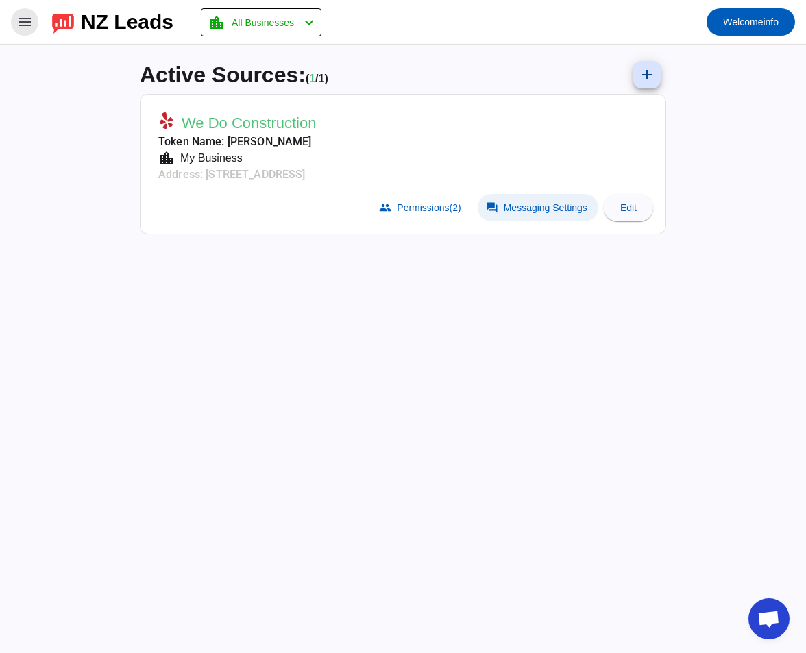
click at [564, 209] on span "Messaging Settings" at bounding box center [546, 207] width 84 height 11
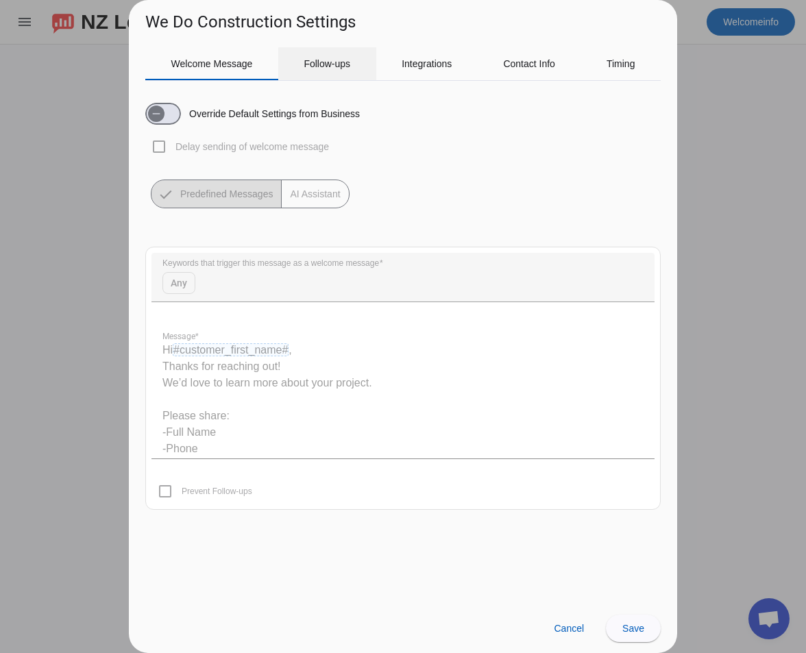
click at [322, 65] on span "Follow-ups" at bounding box center [327, 64] width 47 height 10
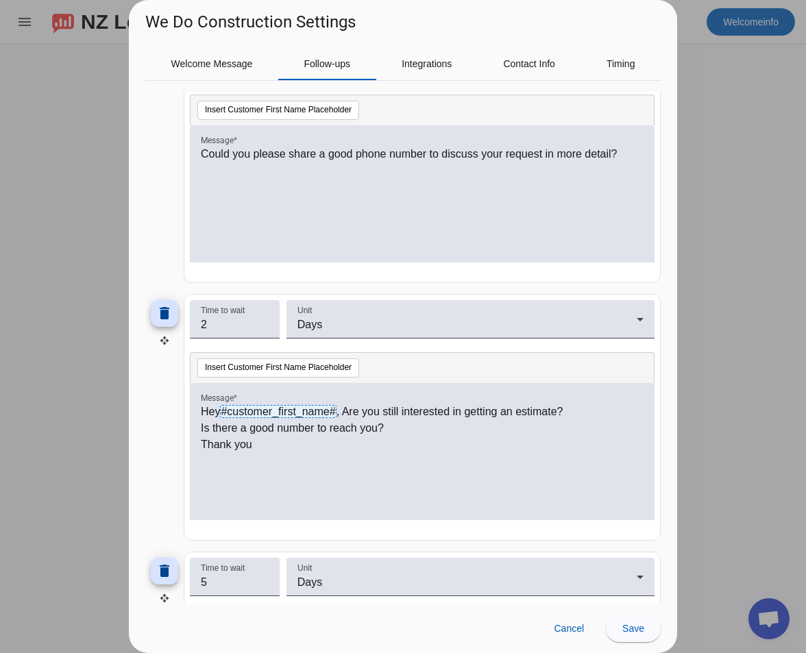
scroll to position [167, 0]
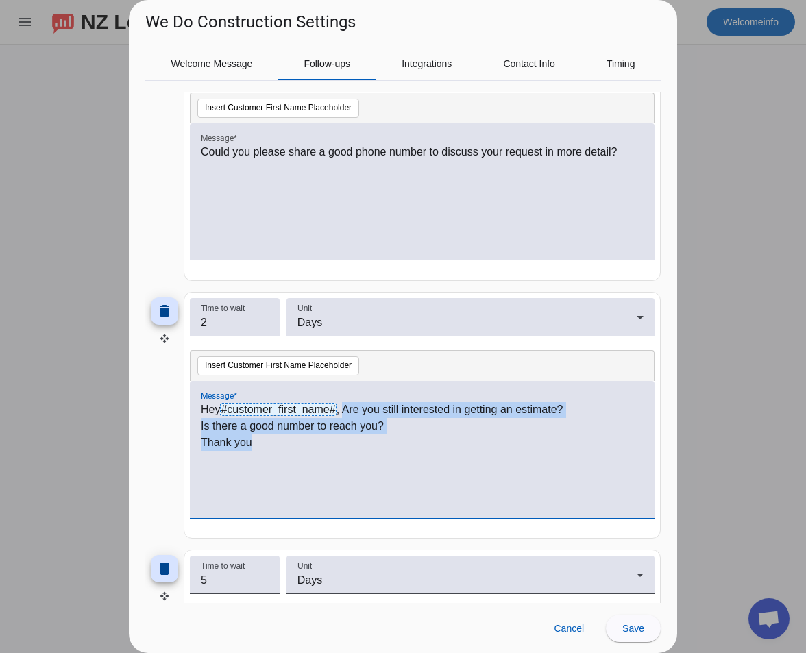
drag, startPoint x: 311, startPoint y: 446, endPoint x: 346, endPoint y: 418, distance: 44.3
click at [346, 418] on div "Hey #customer_first_name# , Are you still interested in getting an estimate? Is…" at bounding box center [422, 457] width 443 height 111
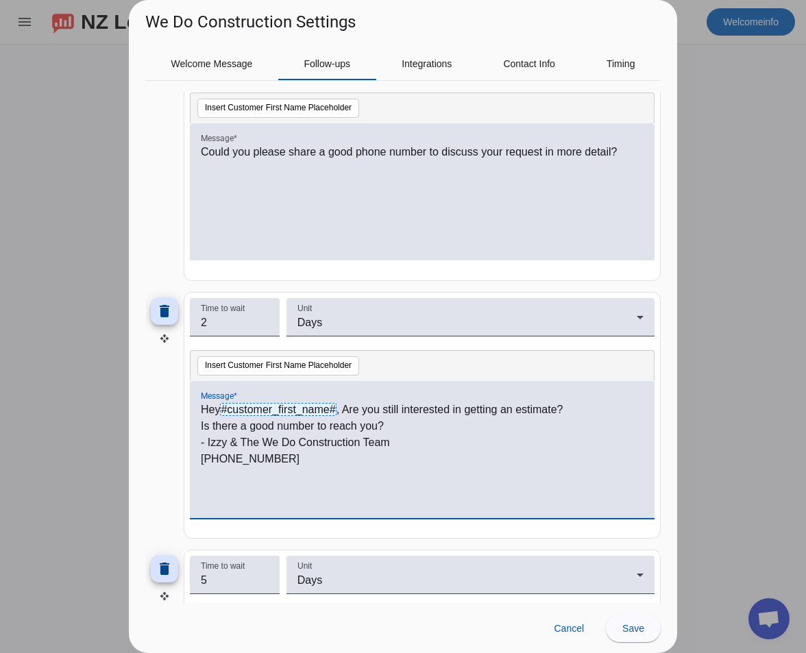
scroll to position [0, 0]
click at [346, 409] on p "Hey #customer_first_name# , Are you still interested in getting an estimate?" at bounding box center [422, 410] width 443 height 16
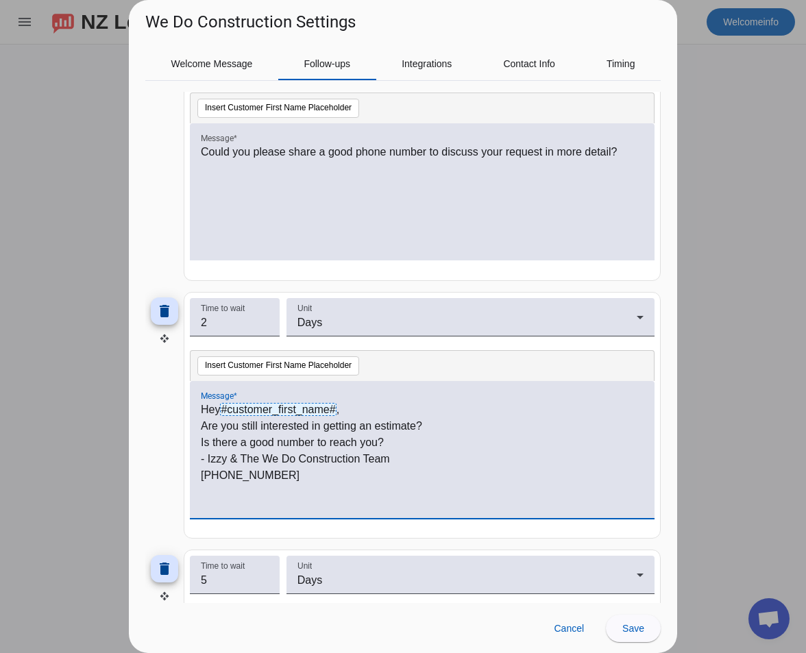
click at [458, 429] on p "Are you still interested in getting an estimate?" at bounding box center [422, 426] width 443 height 16
click at [405, 448] on p "Is there a good number to reach you?" at bounding box center [422, 443] width 443 height 16
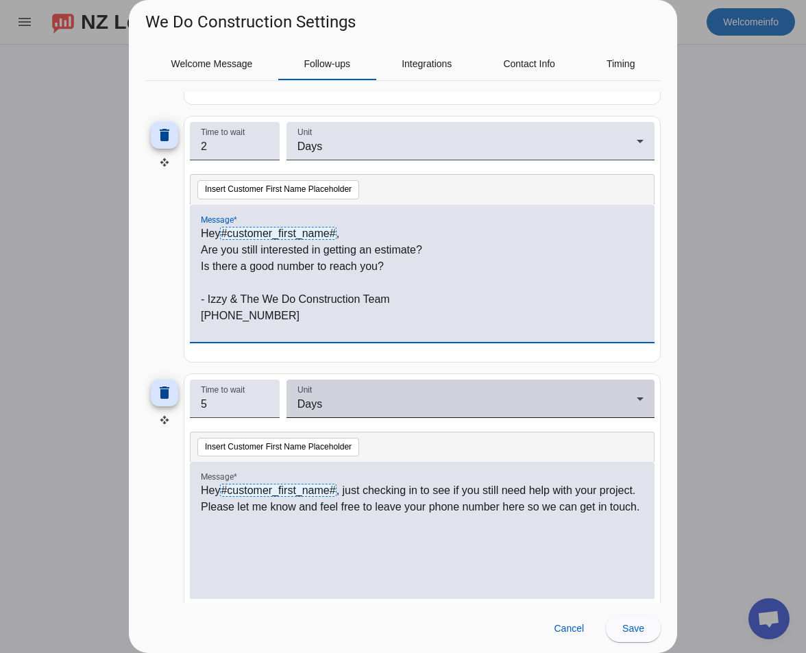
scroll to position [364, 0]
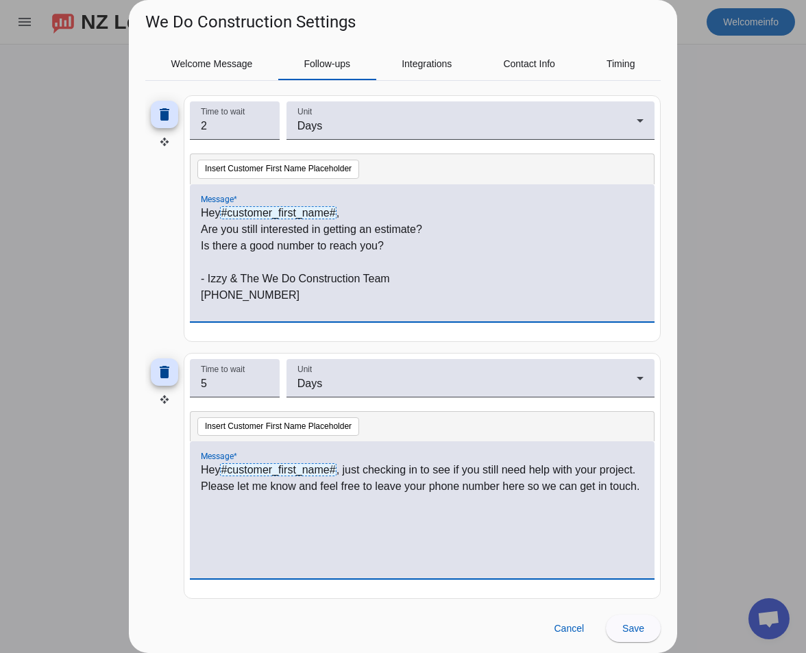
click at [217, 472] on p "Hey #customer_first_name# , just checking in to see if you still need help with…" at bounding box center [422, 478] width 443 height 33
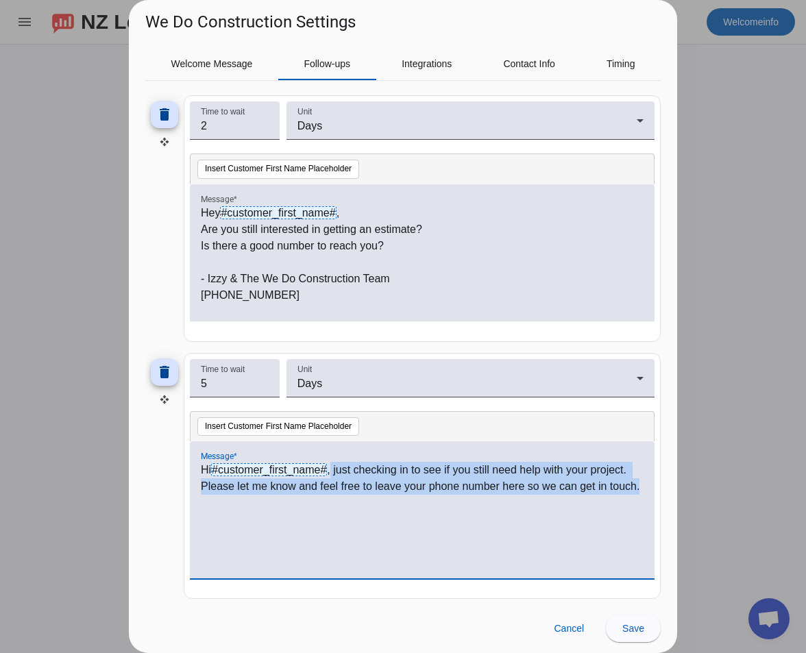
drag, startPoint x: 335, startPoint y: 472, endPoint x: 355, endPoint y: 502, distance: 35.9
click at [355, 502] on div "Hi #customer_first_name# , just checking in to see if you still need help with …" at bounding box center [422, 517] width 443 height 111
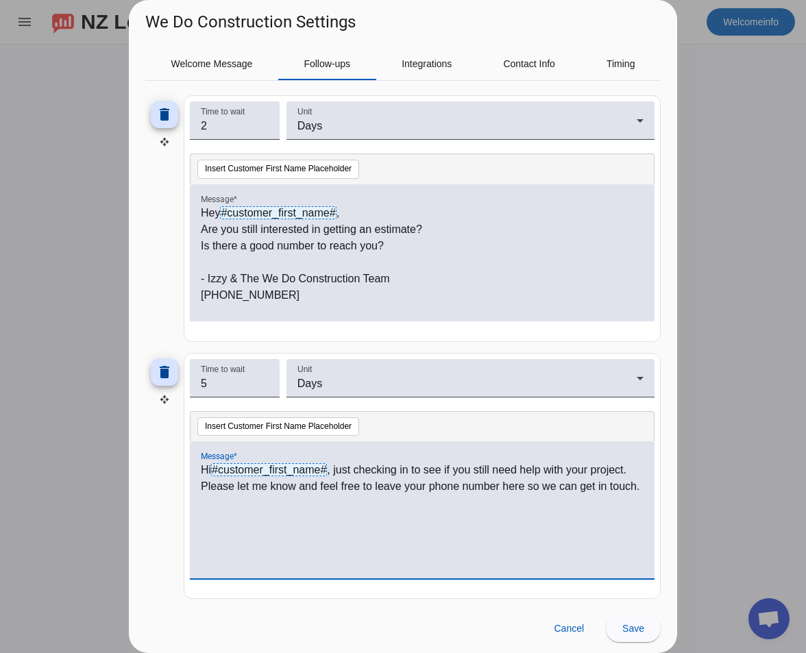
scroll to position [0, 0]
click at [336, 473] on p "Hi #customer_first_name# ,Are you still interested in moving forward with your …" at bounding box center [422, 486] width 443 height 49
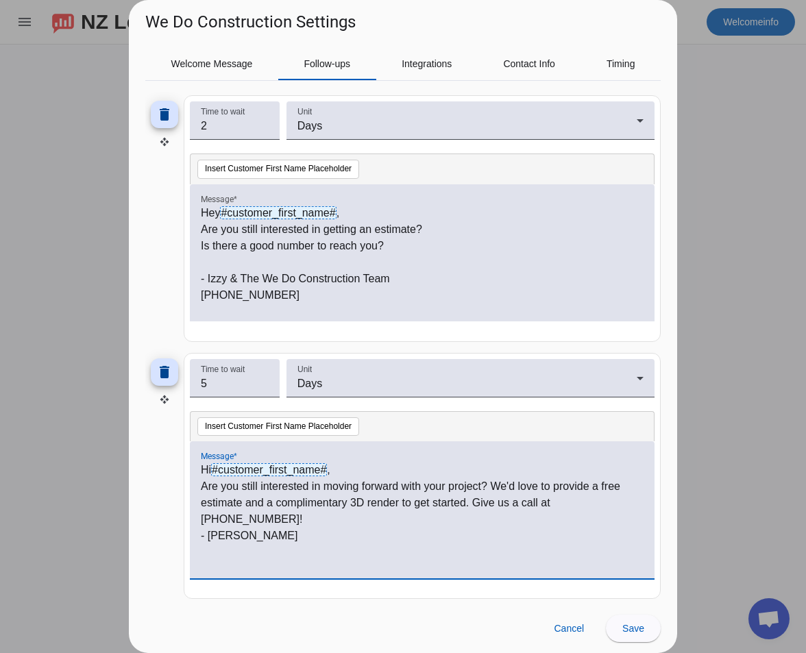
click at [202, 528] on p "- [PERSON_NAME]" at bounding box center [422, 536] width 443 height 16
click at [360, 476] on p "Hi #customer_first_name# ," at bounding box center [422, 470] width 443 height 16
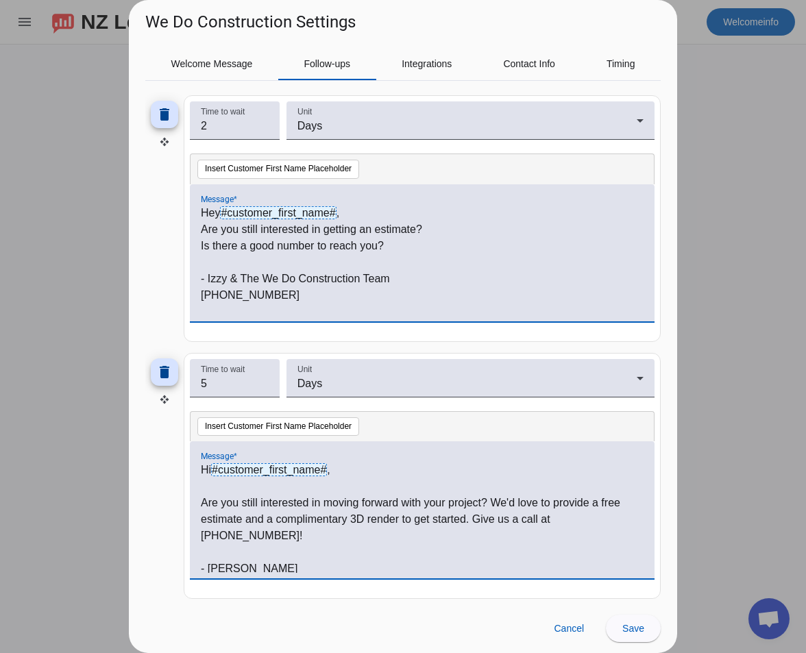
click at [357, 213] on p "Hey #customer_first_name# ," at bounding box center [422, 213] width 443 height 16
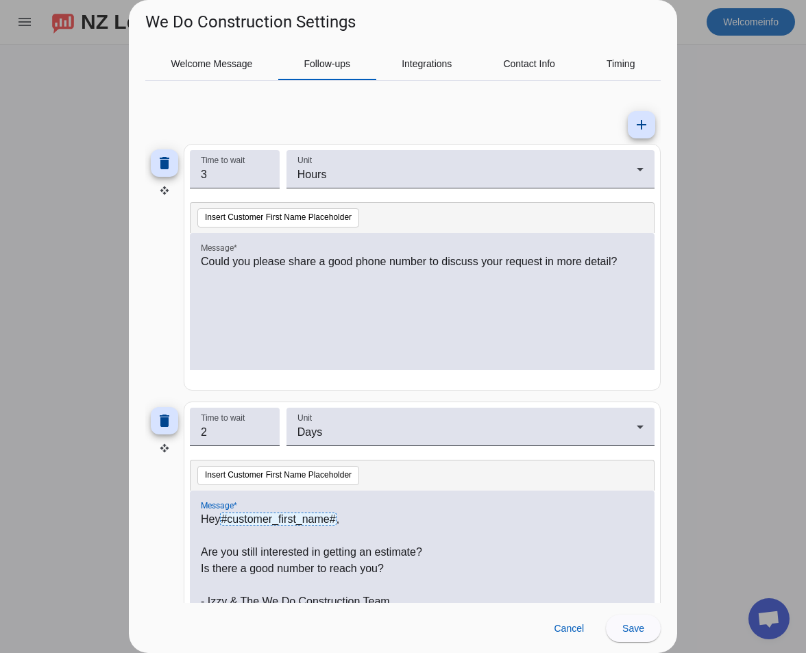
scroll to position [56, 0]
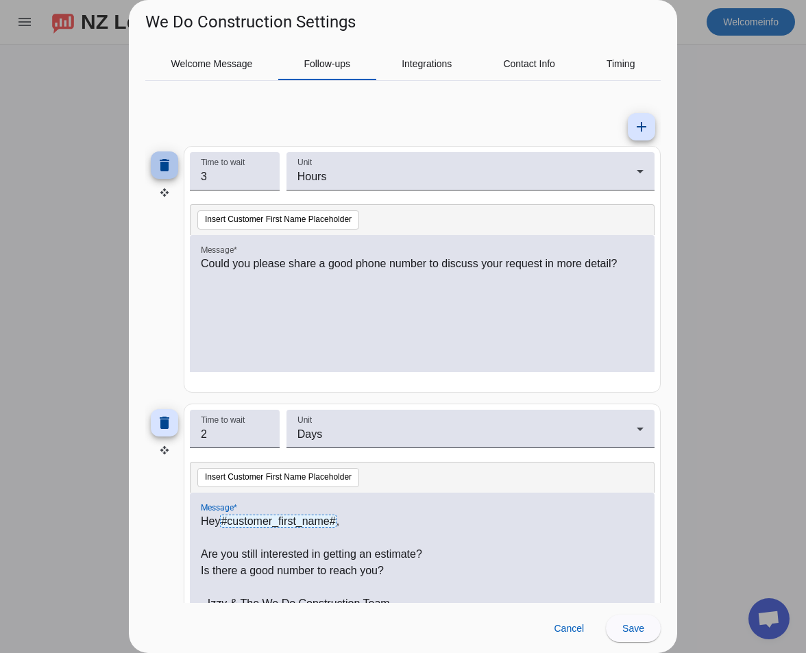
click at [177, 165] on span at bounding box center [164, 165] width 33 height 33
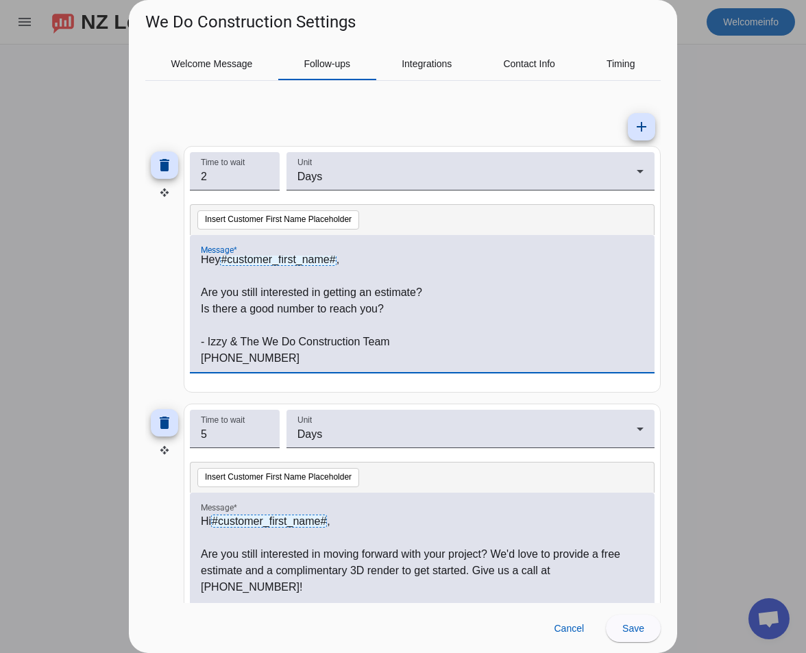
scroll to position [115, 0]
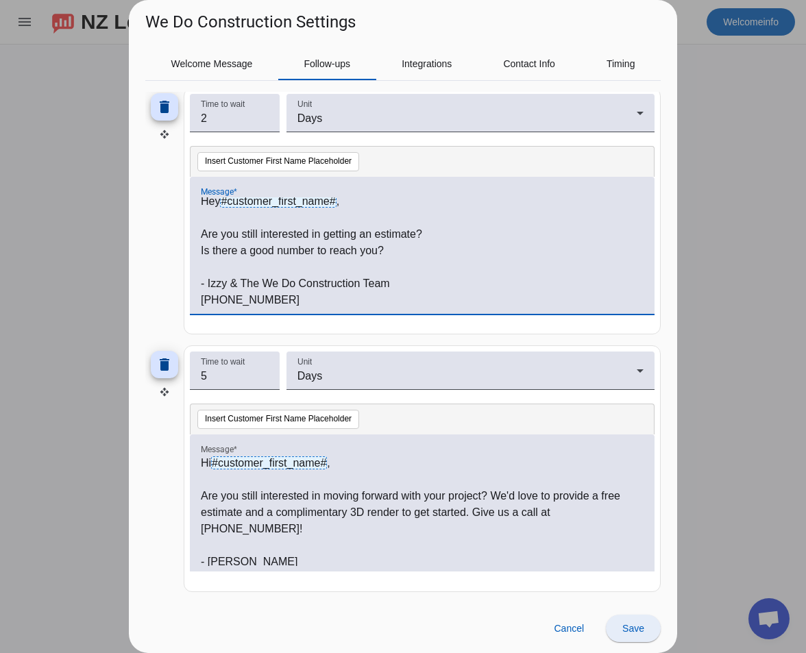
click at [645, 634] on span at bounding box center [633, 628] width 55 height 33
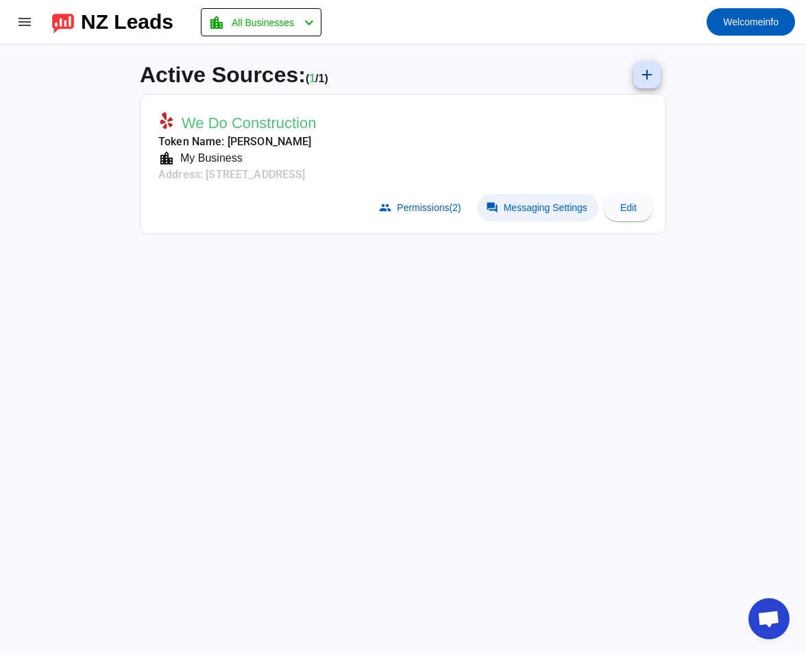
click at [540, 207] on span "Messaging Settings" at bounding box center [546, 207] width 84 height 11
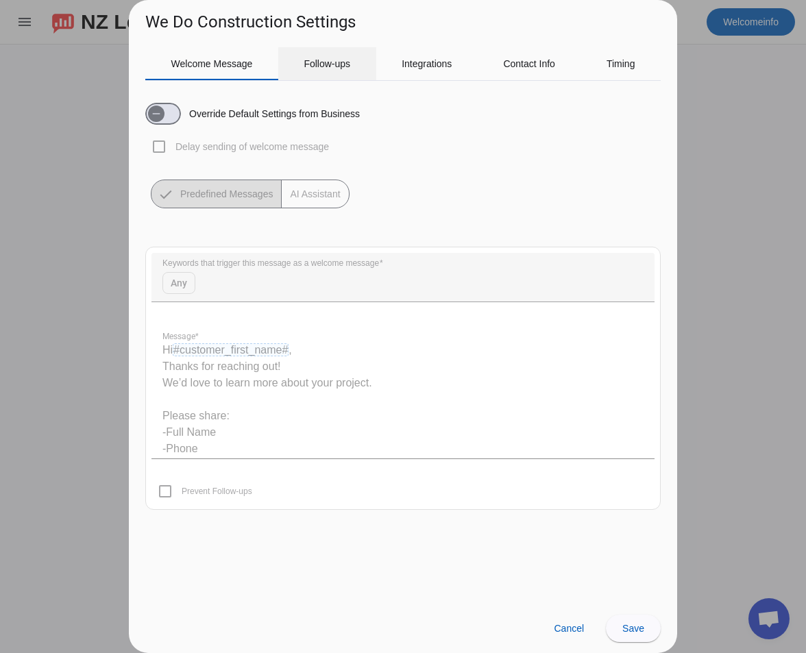
click at [325, 53] on span "Follow-ups" at bounding box center [327, 63] width 47 height 33
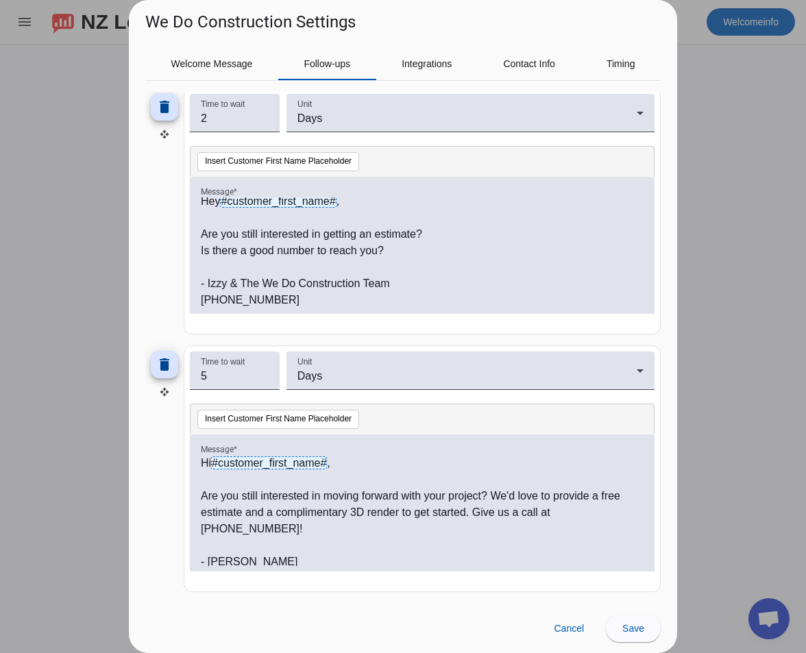
scroll to position [0, 0]
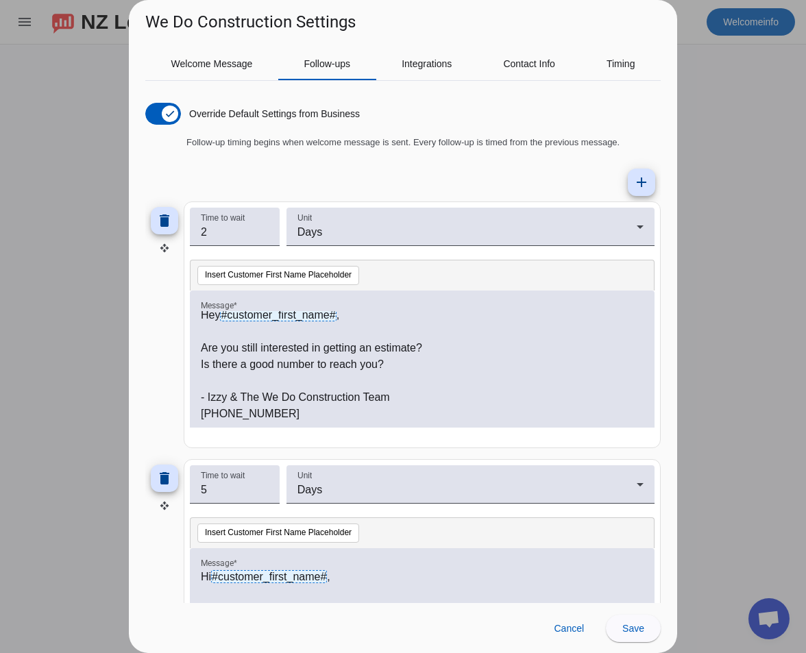
click at [65, 101] on div at bounding box center [403, 326] width 806 height 653
